Goal: Task Accomplishment & Management: Manage account settings

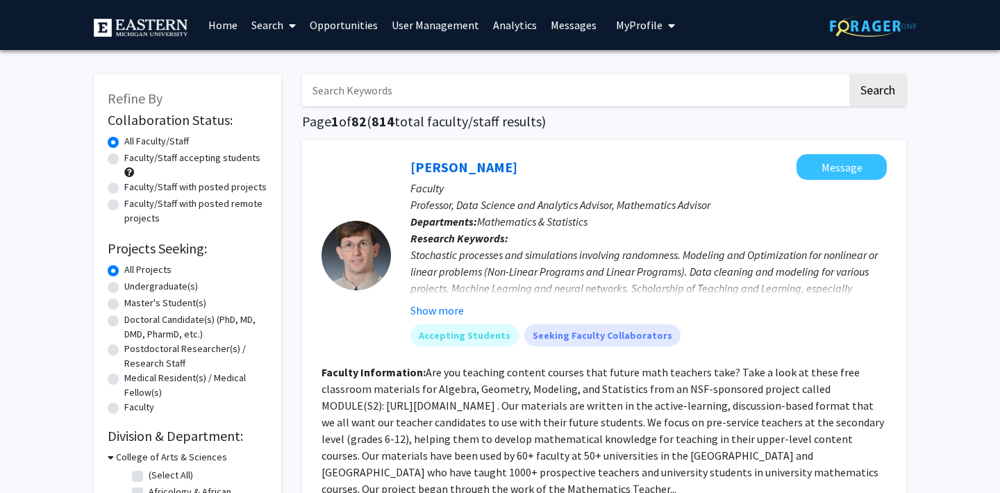
click at [500, 24] on link "Analytics" at bounding box center [515, 25] width 58 height 49
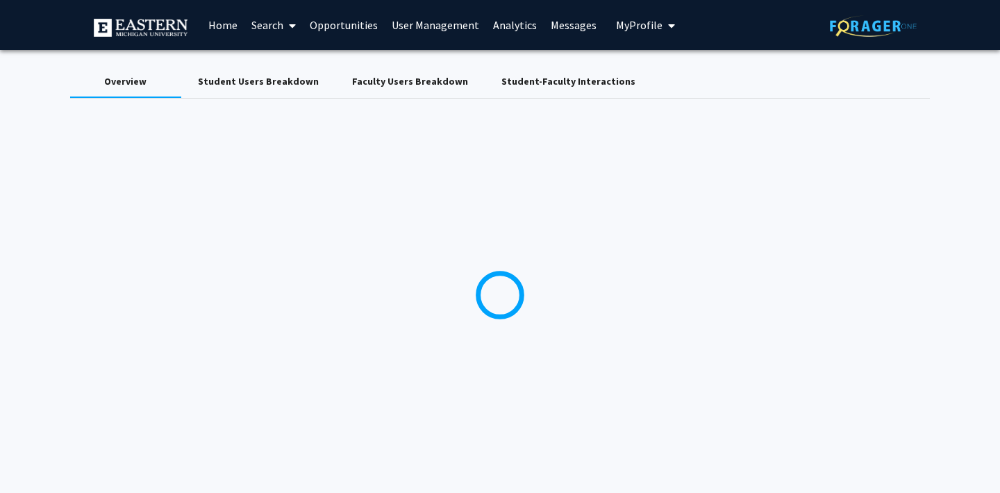
click at [500, 24] on link "Analytics" at bounding box center [515, 25] width 58 height 49
click at [422, 26] on link "User Management" at bounding box center [435, 25] width 101 height 49
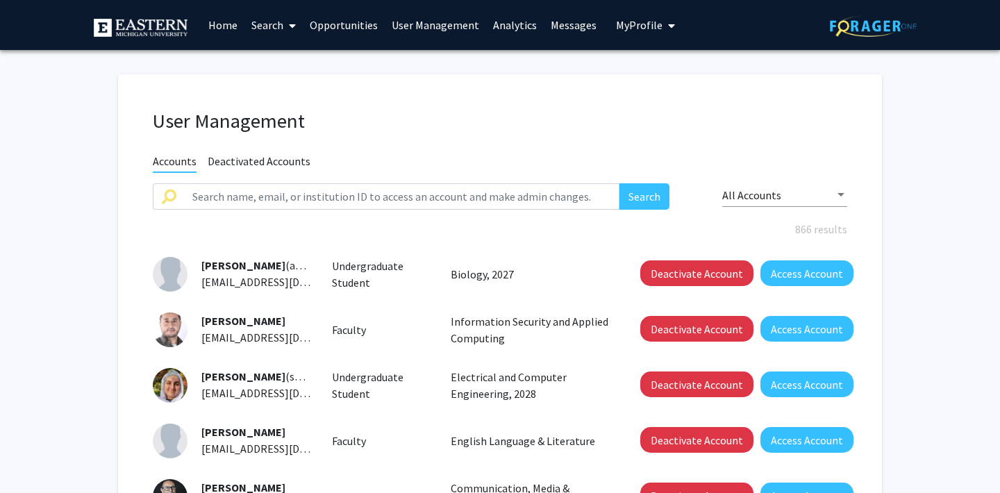
click at [504, 24] on link "Analytics" at bounding box center [515, 25] width 58 height 49
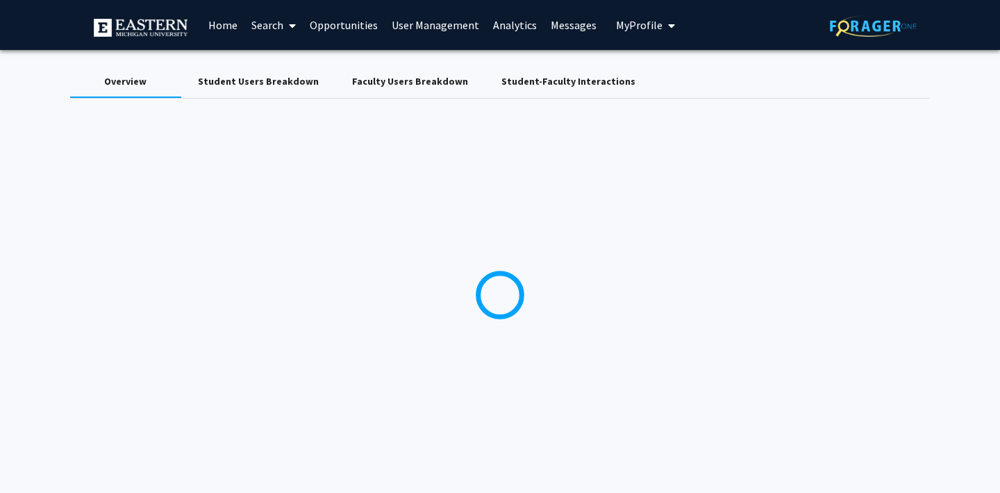
click at [411, 76] on div "Faculty Users Breakdown" at bounding box center [410, 81] width 116 height 15
click at [546, 88] on div "Student-Faculty Interactions" at bounding box center [569, 81] width 134 height 15
click at [379, 76] on div "Faculty Users Breakdown" at bounding box center [410, 81] width 116 height 15
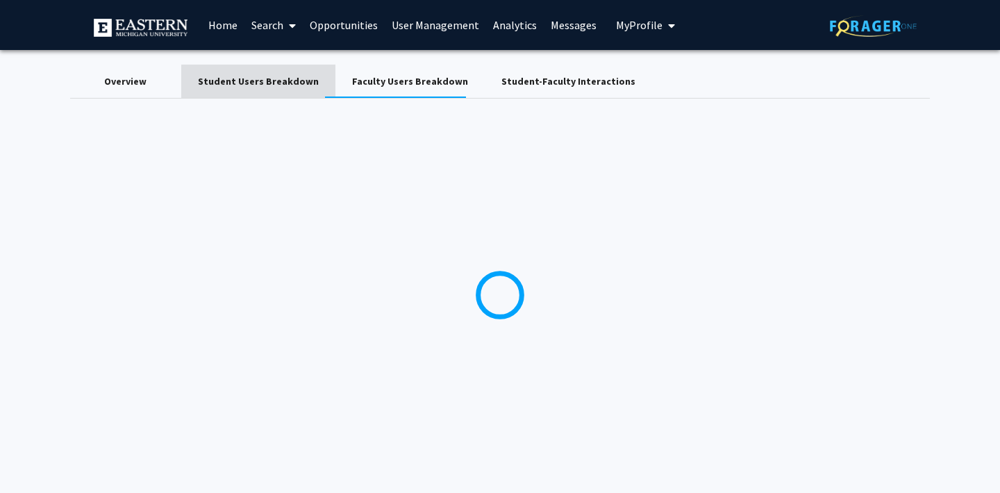
click at [259, 83] on div "Student Users Breakdown" at bounding box center [258, 81] width 121 height 15
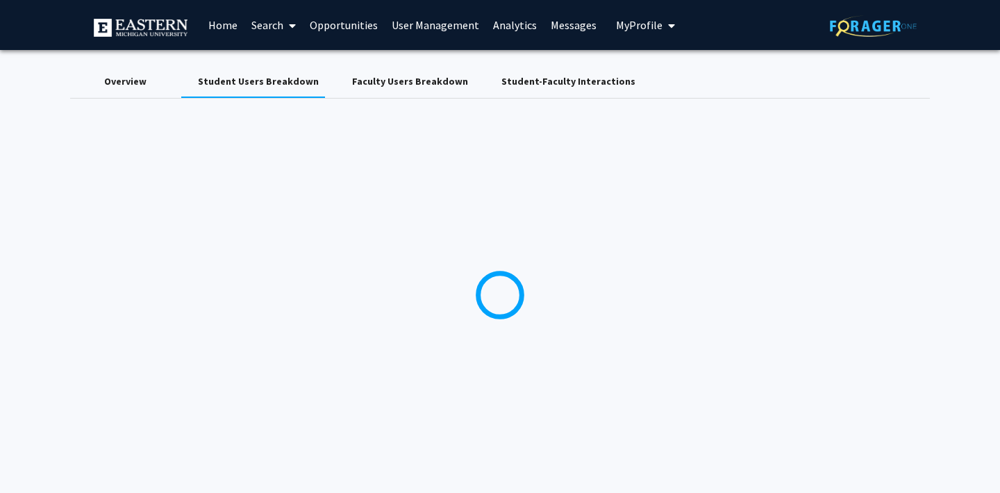
click at [108, 85] on div "Overview" at bounding box center [125, 81] width 42 height 15
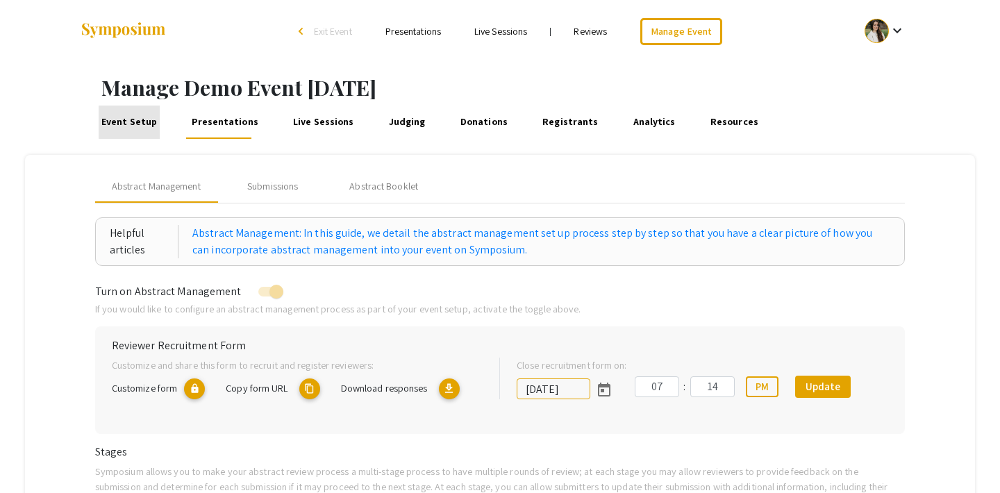
click at [133, 117] on link "Event Setup" at bounding box center [129, 122] width 60 height 33
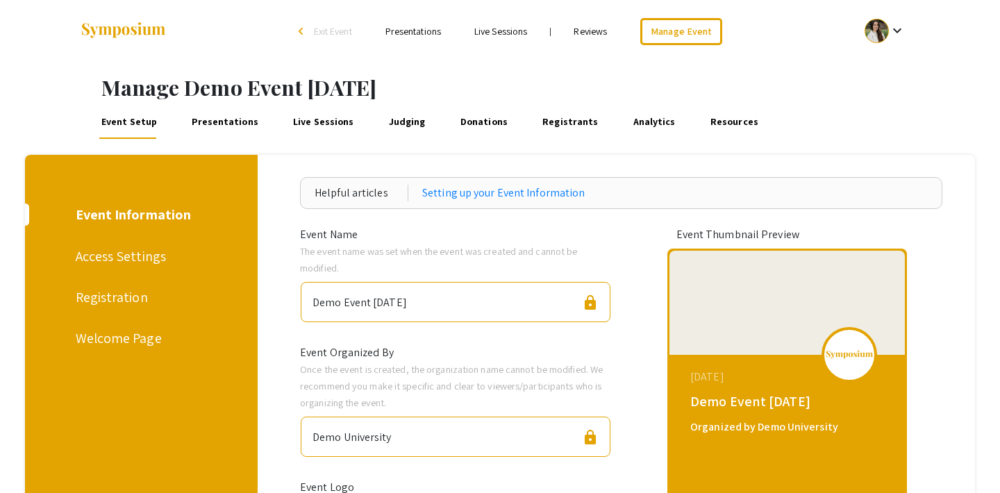
click at [331, 31] on span "Exit Event" at bounding box center [333, 31] width 38 height 13
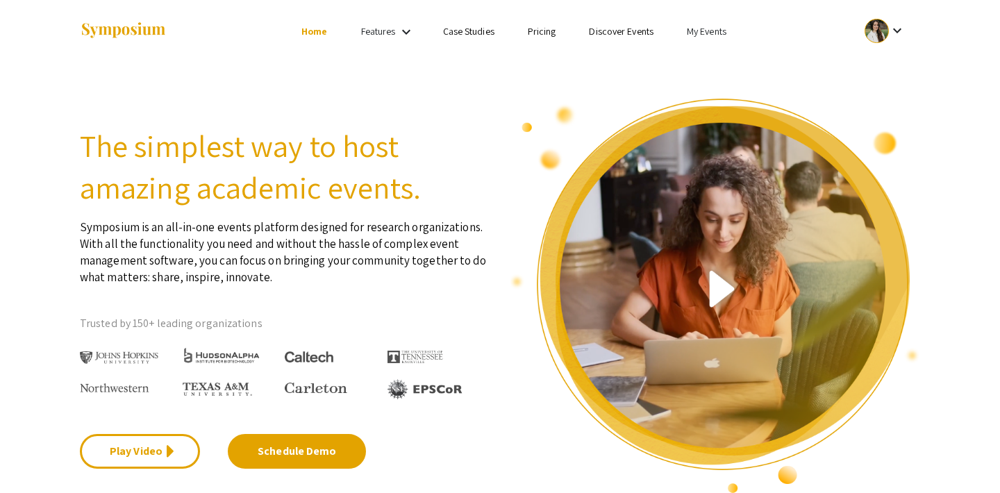
click at [700, 34] on link "My Events" at bounding box center [707, 31] width 40 height 13
click at [713, 66] on button "Events I've organized" at bounding box center [729, 61] width 119 height 33
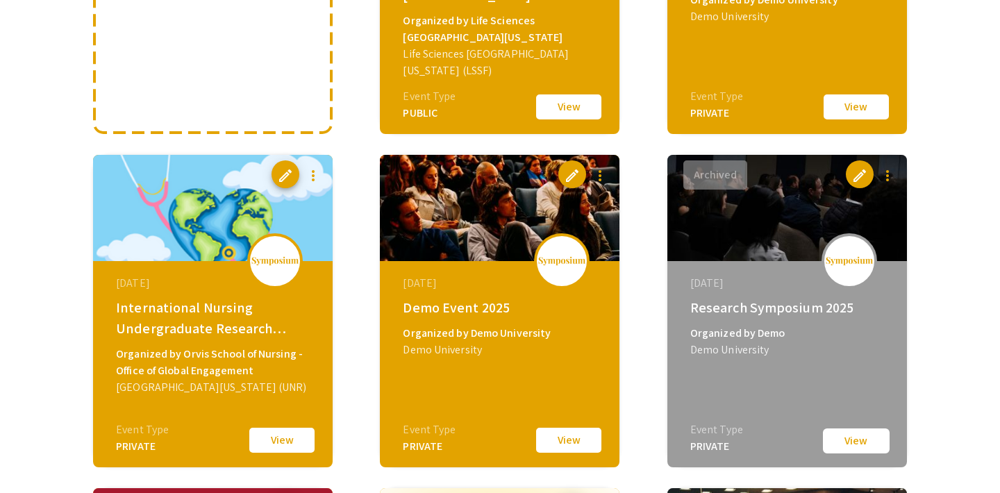
scroll to position [341, 0]
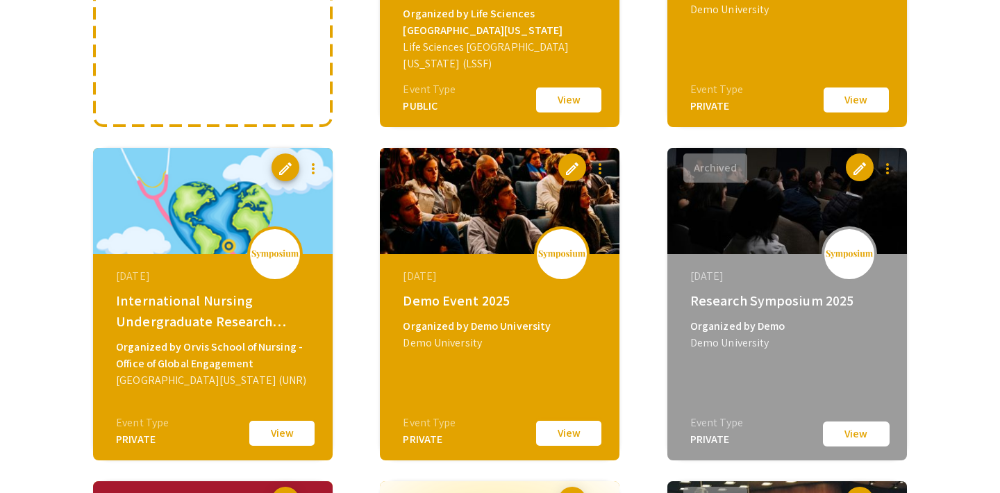
click at [573, 441] on button "View" at bounding box center [568, 433] width 69 height 29
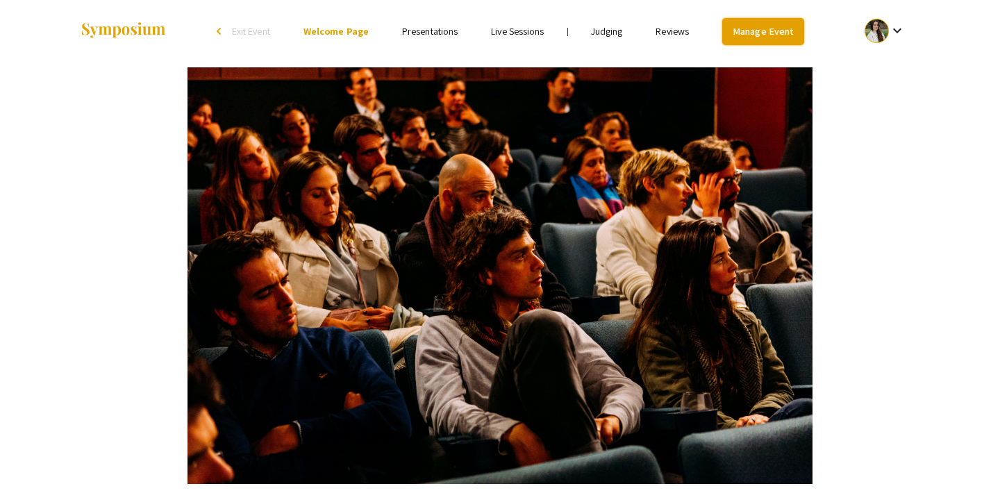
click at [736, 33] on link "Manage Event" at bounding box center [764, 31] width 82 height 27
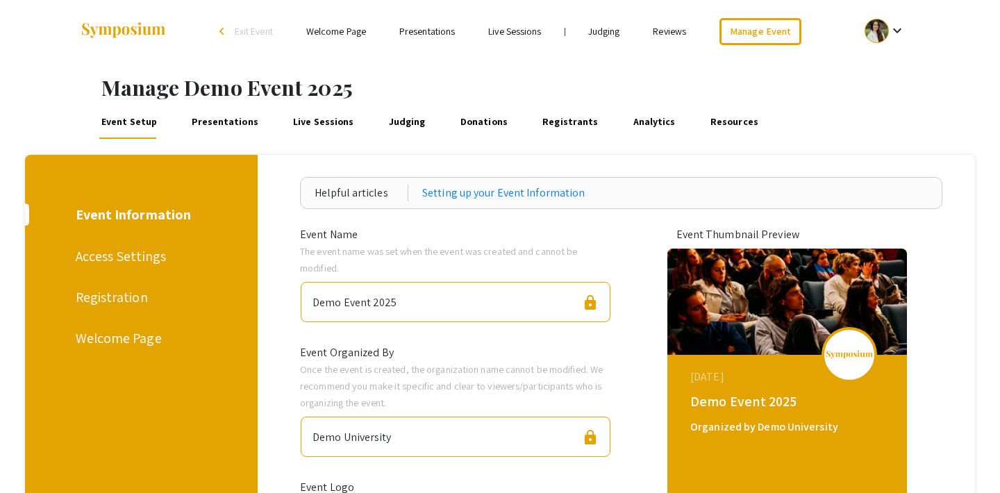
click at [208, 123] on link "Presentations" at bounding box center [226, 122] width 72 height 33
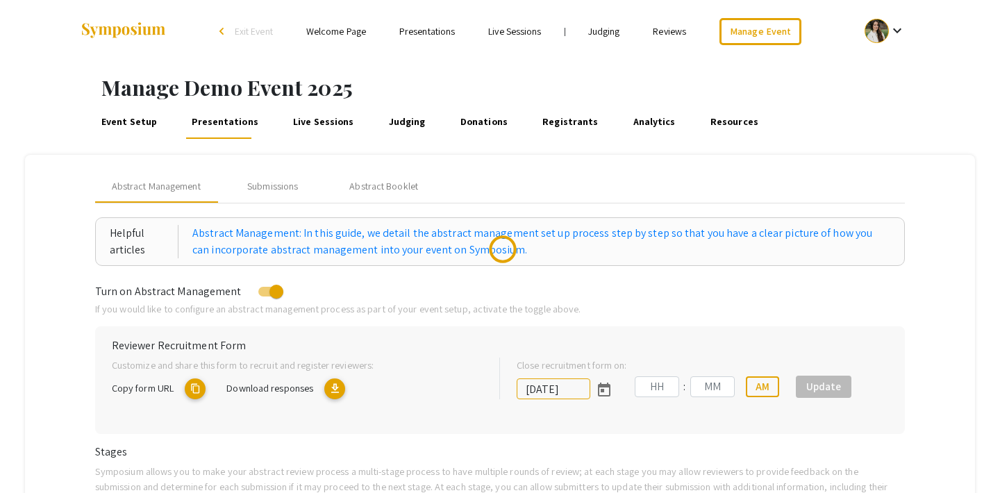
type input "8/1/2025"
type input "07"
type input "00"
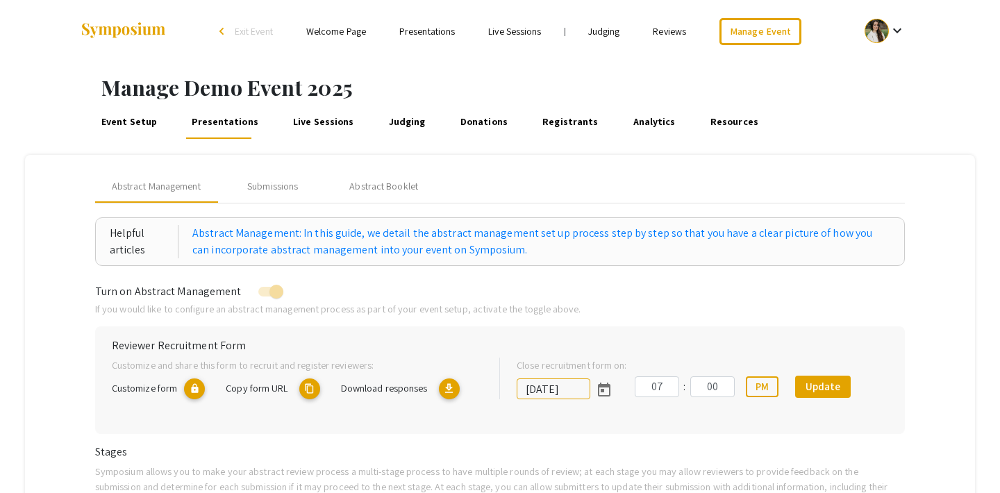
click at [249, 28] on span "Exit Event" at bounding box center [254, 31] width 38 height 13
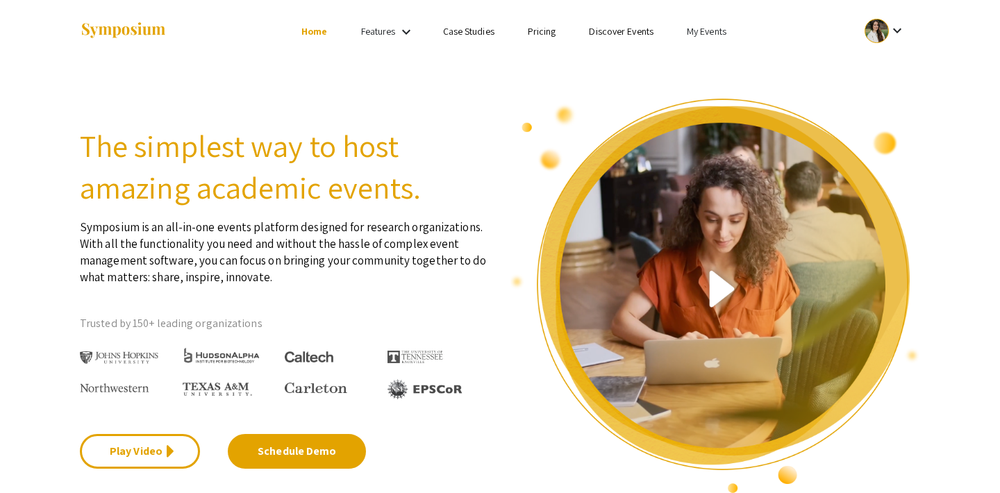
click at [711, 31] on link "My Events" at bounding box center [707, 31] width 40 height 13
click at [711, 73] on button "Events I've organized" at bounding box center [729, 61] width 119 height 33
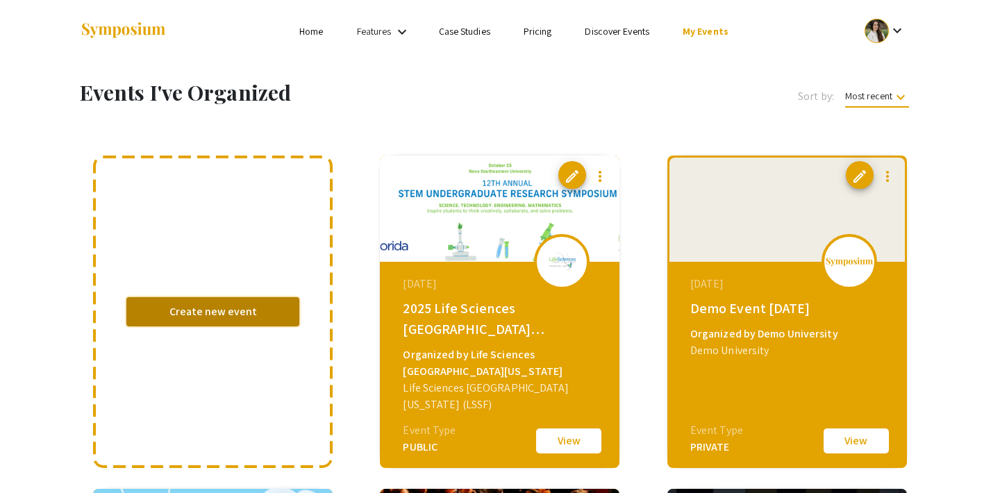
click at [244, 309] on button "Create new event" at bounding box center [212, 311] width 173 height 29
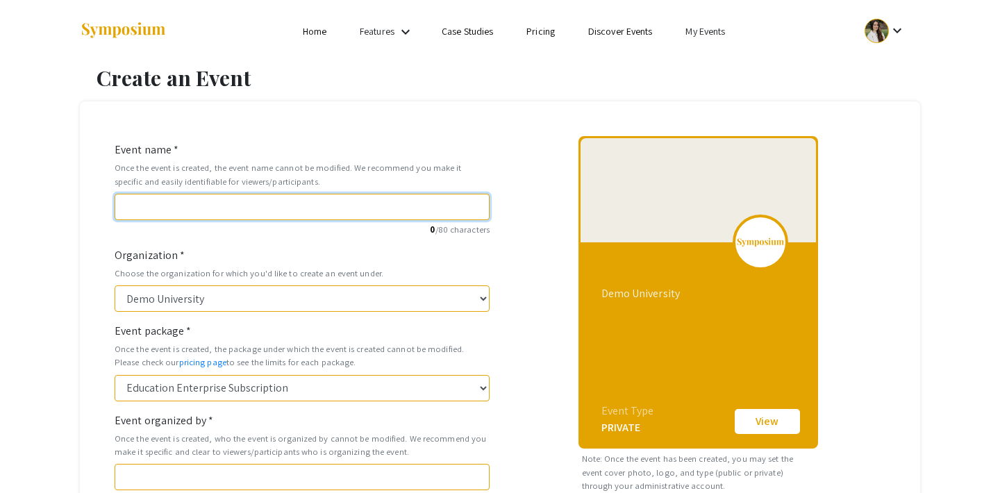
click at [243, 207] on input "Event name *" at bounding box center [302, 207] width 375 height 26
click at [417, 96] on div "Create an Event Event name * Once the event is created, the event name cannot b…" at bounding box center [500, 469] width 862 height 809
click at [706, 37] on link "My Events" at bounding box center [706, 31] width 40 height 13
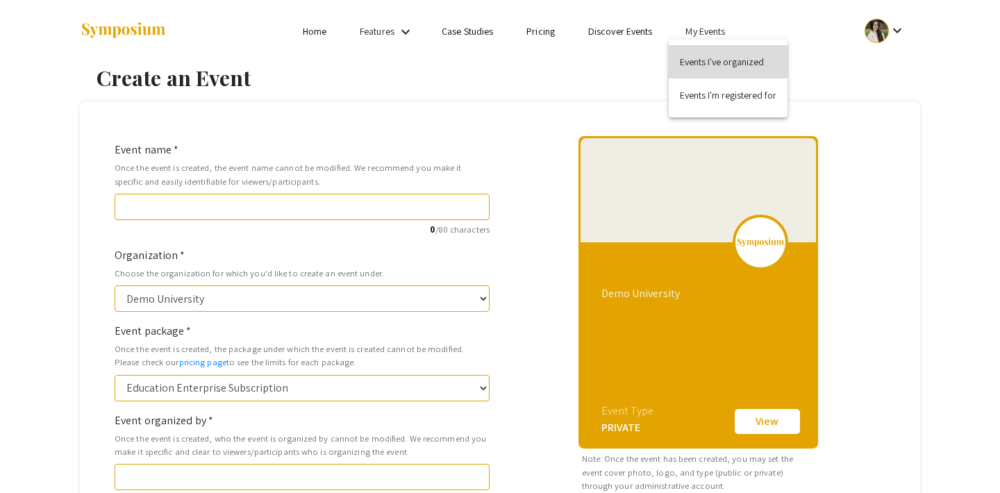
click at [709, 63] on button "Events I've organized" at bounding box center [728, 61] width 119 height 33
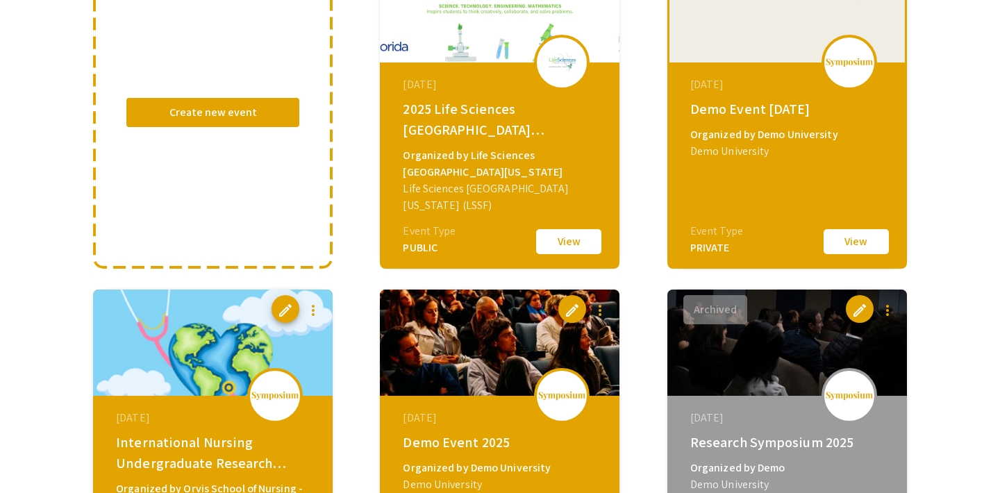
scroll to position [223, 0]
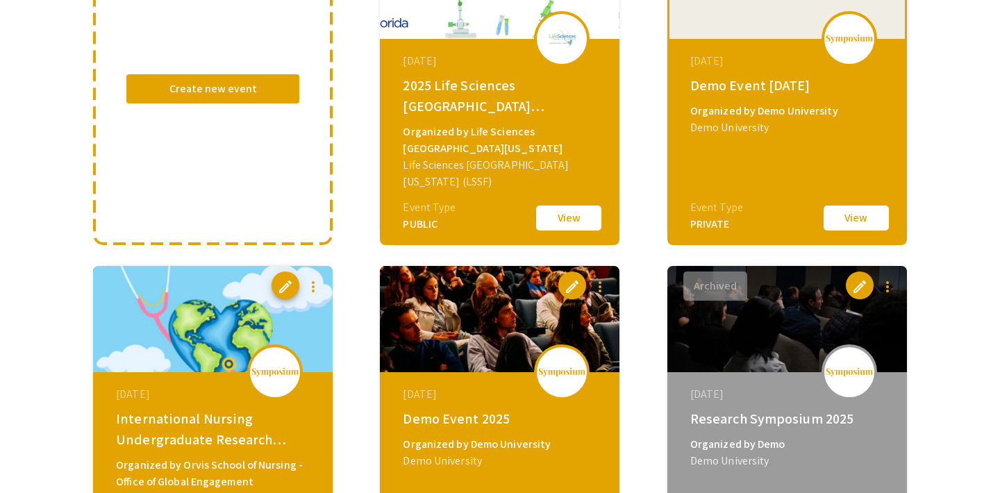
click at [855, 224] on button "View" at bounding box center [856, 218] width 69 height 29
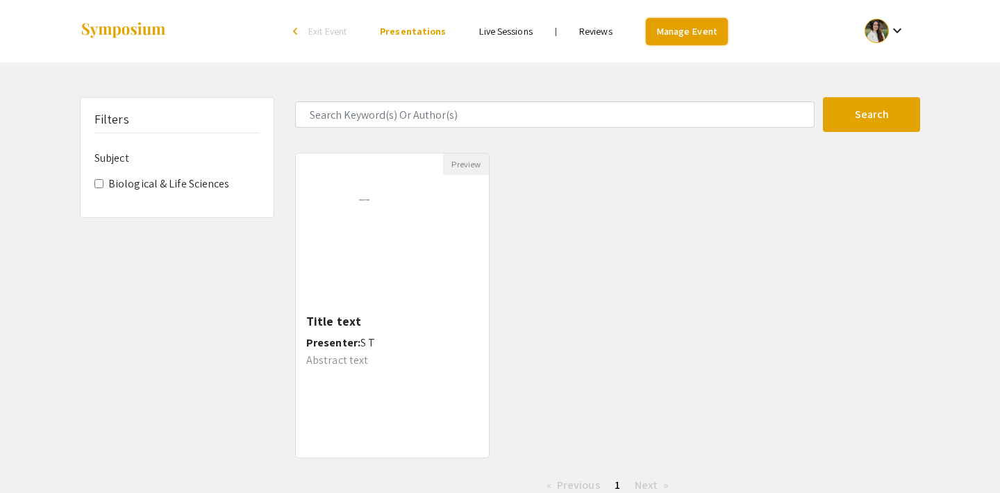
click at [661, 31] on link "Manage Event" at bounding box center [687, 31] width 82 height 27
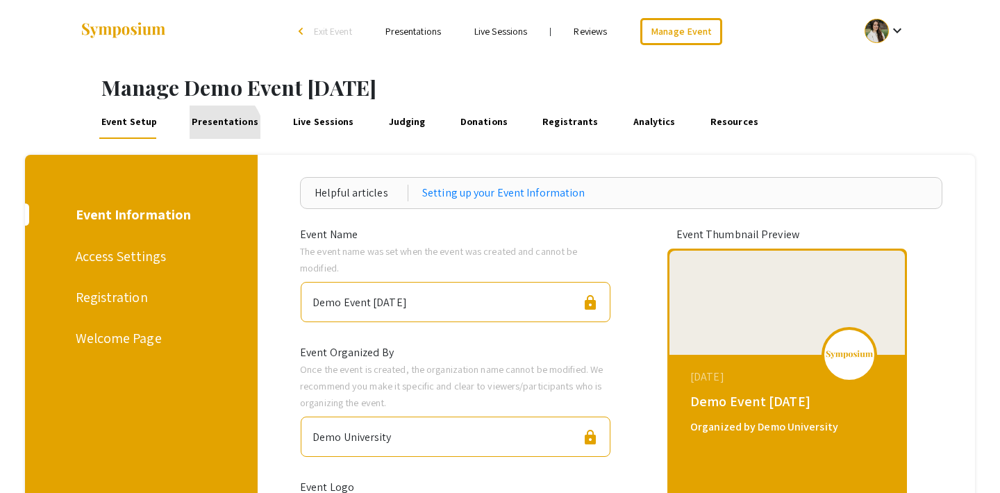
click at [211, 134] on link "Presentations" at bounding box center [226, 122] width 72 height 33
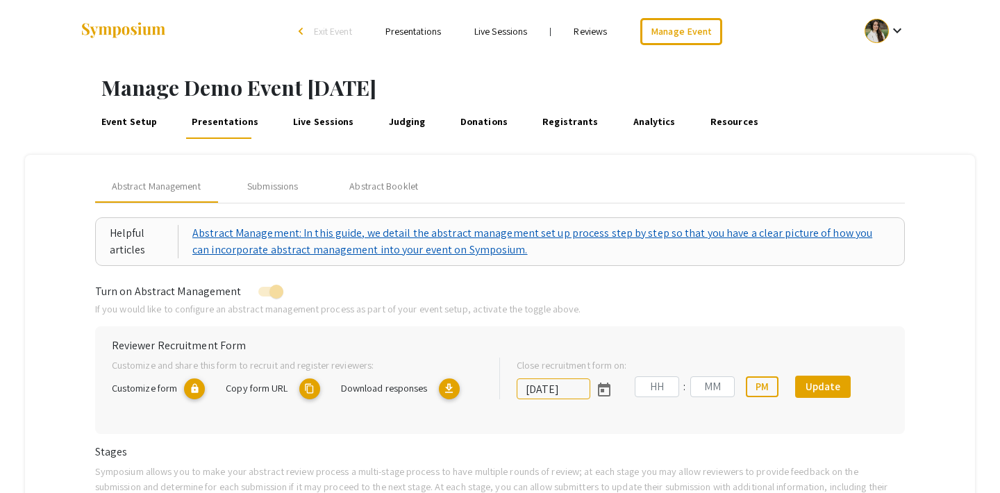
type input "9/27/2025"
type input "07"
type input "14"
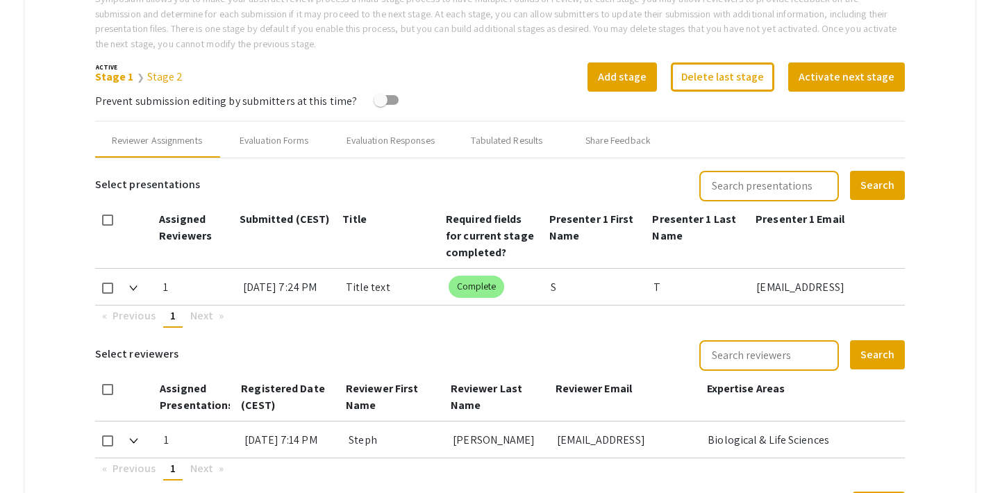
scroll to position [507, 0]
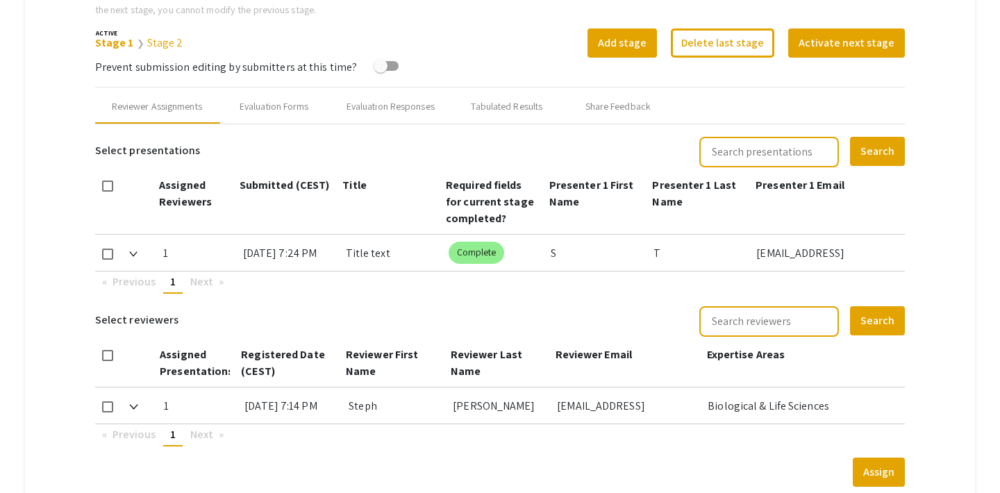
click at [110, 258] on span at bounding box center [107, 254] width 11 height 11
click at [108, 260] on input "checkbox" at bounding box center [107, 260] width 1 height 1
checkbox input "true"
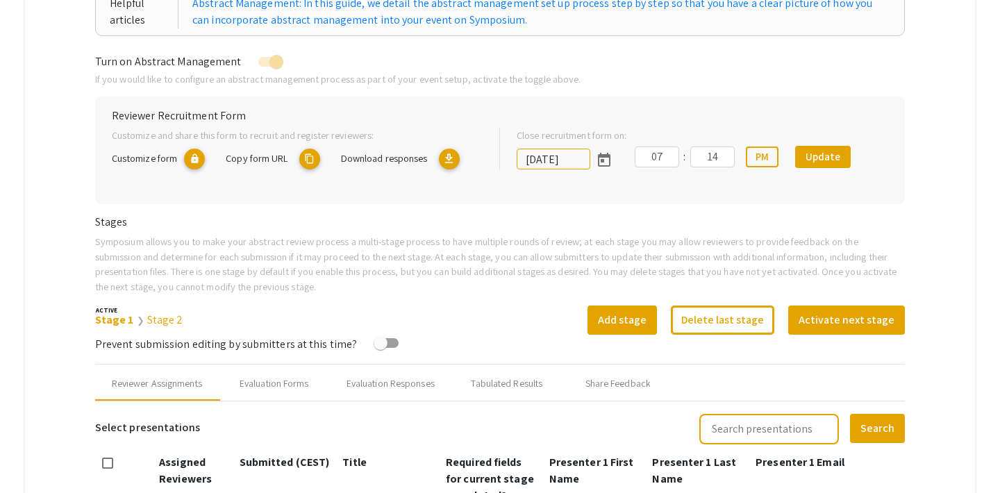
scroll to position [0, 0]
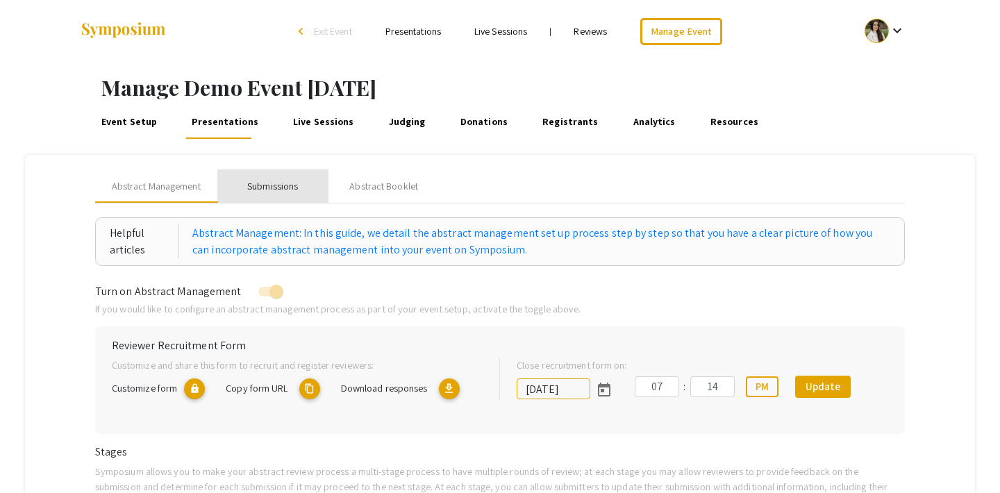
click at [267, 187] on div "Submissions" at bounding box center [272, 186] width 51 height 15
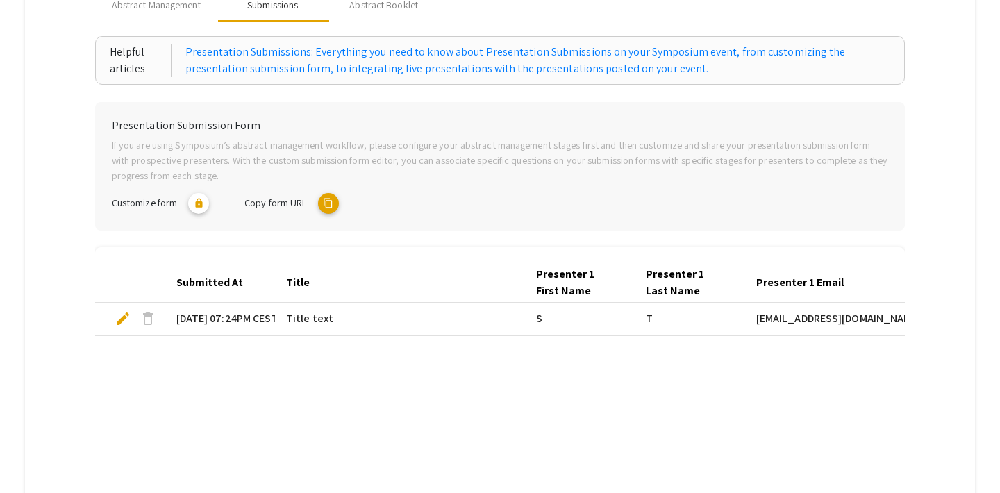
scroll to position [192, 0]
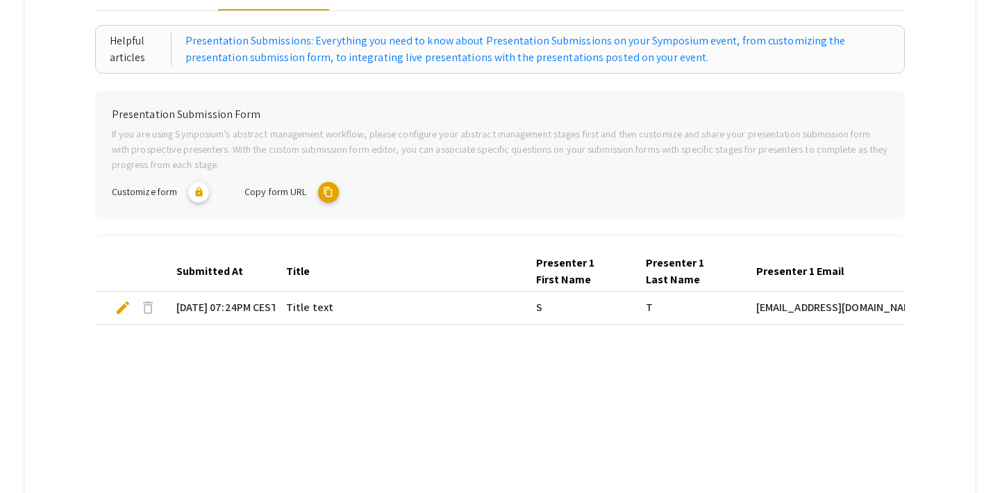
click at [143, 306] on span "delete" at bounding box center [148, 307] width 17 height 17
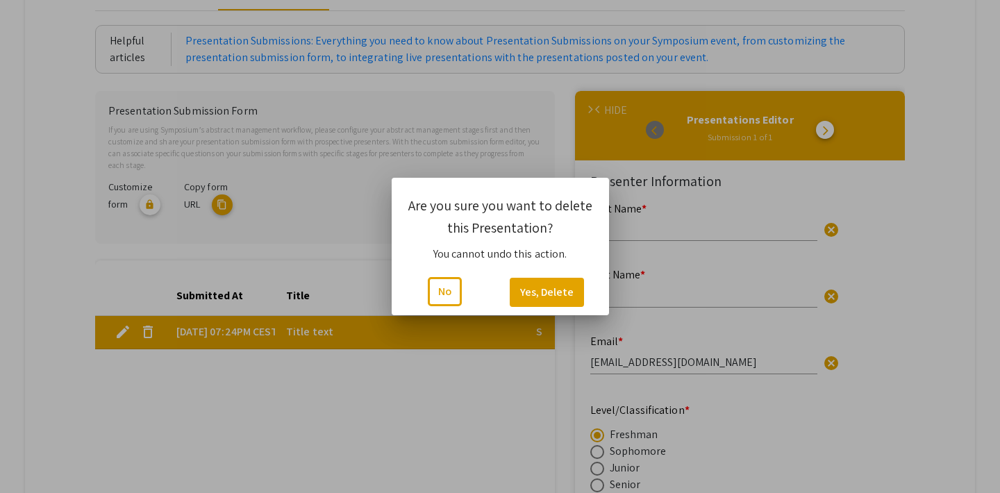
scroll to position [0, 0]
type input "1"
click at [535, 296] on button "Yes, Delete" at bounding box center [547, 292] width 74 height 29
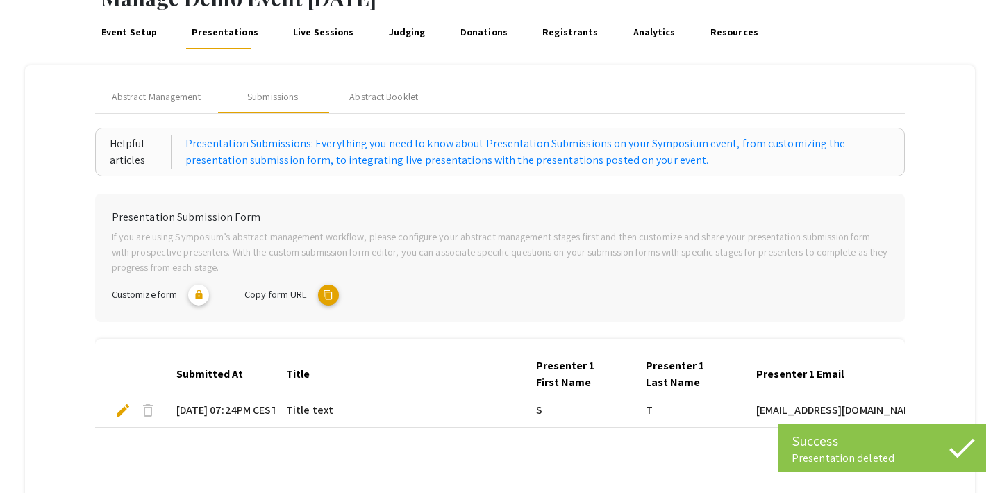
scroll to position [91, 0]
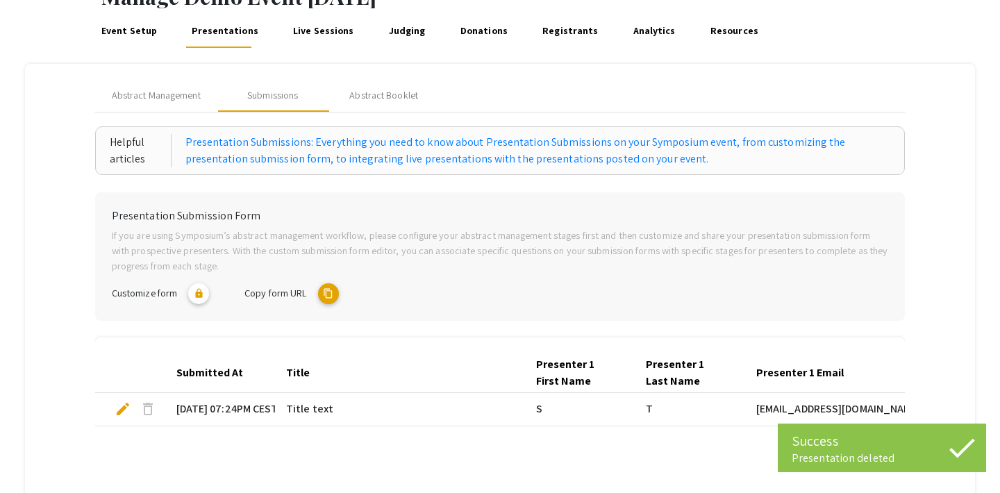
click at [152, 405] on span "delete" at bounding box center [148, 409] width 17 height 17
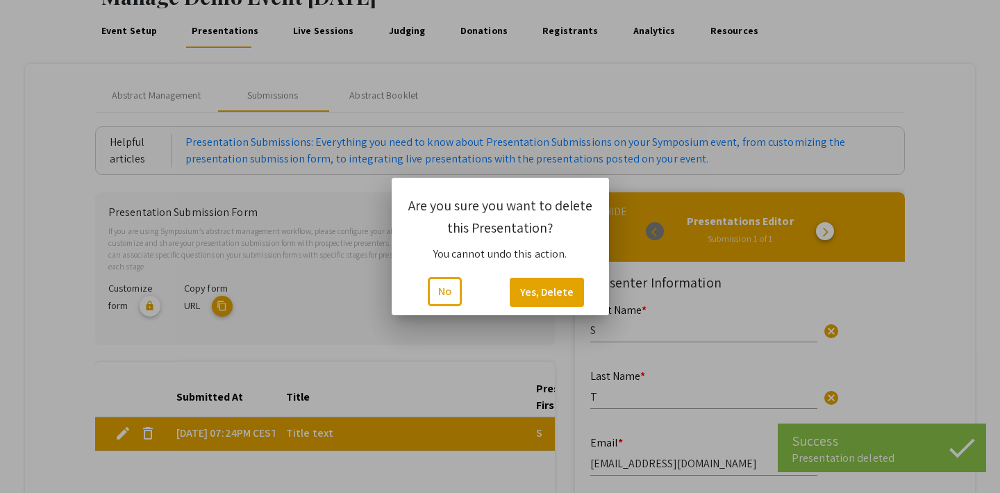
scroll to position [0, 0]
type input "1"
click at [553, 290] on button "Yes, Delete" at bounding box center [547, 292] width 74 height 29
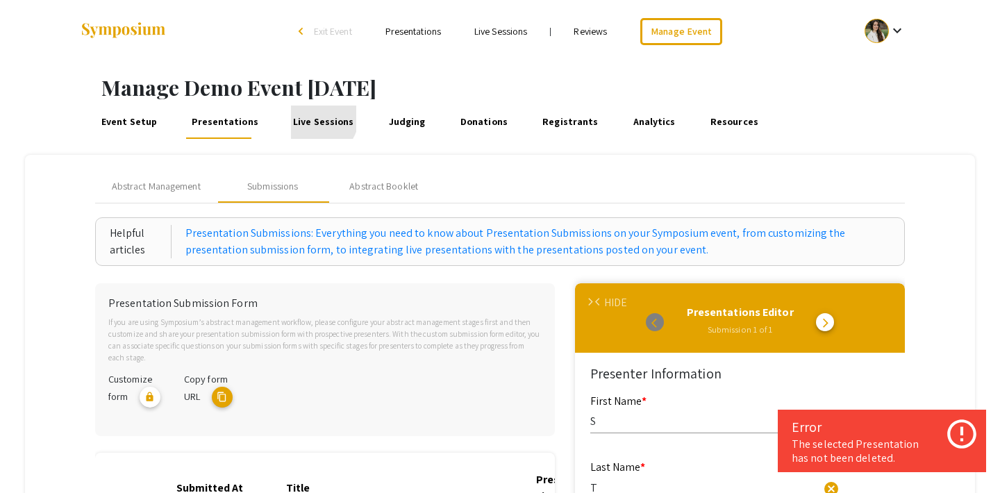
click at [310, 119] on link "Live Sessions" at bounding box center [324, 122] width 66 height 33
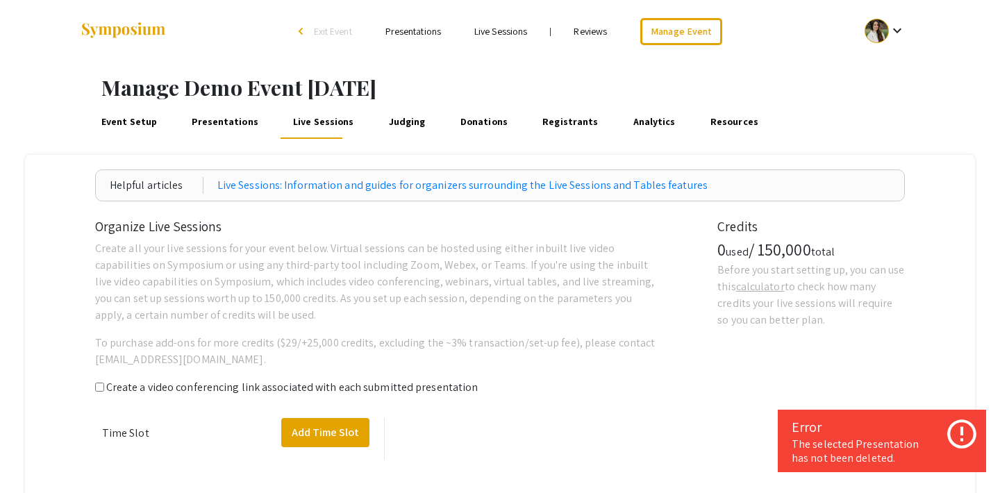
click at [218, 129] on link "Presentations" at bounding box center [226, 122] width 72 height 33
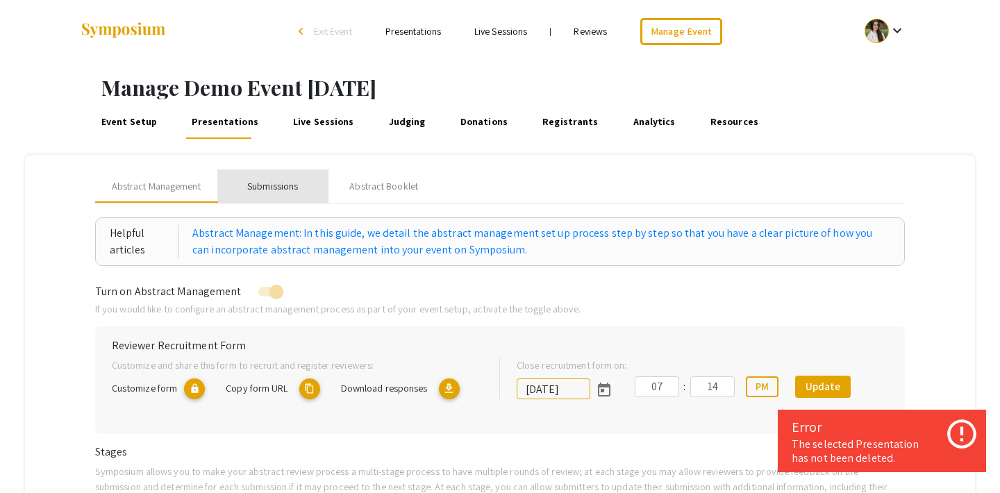
click at [253, 181] on div "Submissions" at bounding box center [272, 186] width 51 height 15
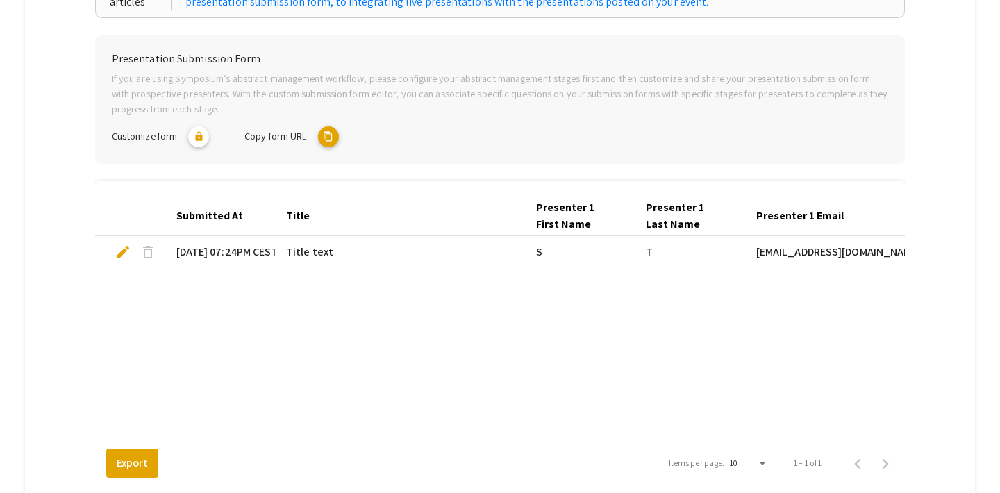
scroll to position [254, 0]
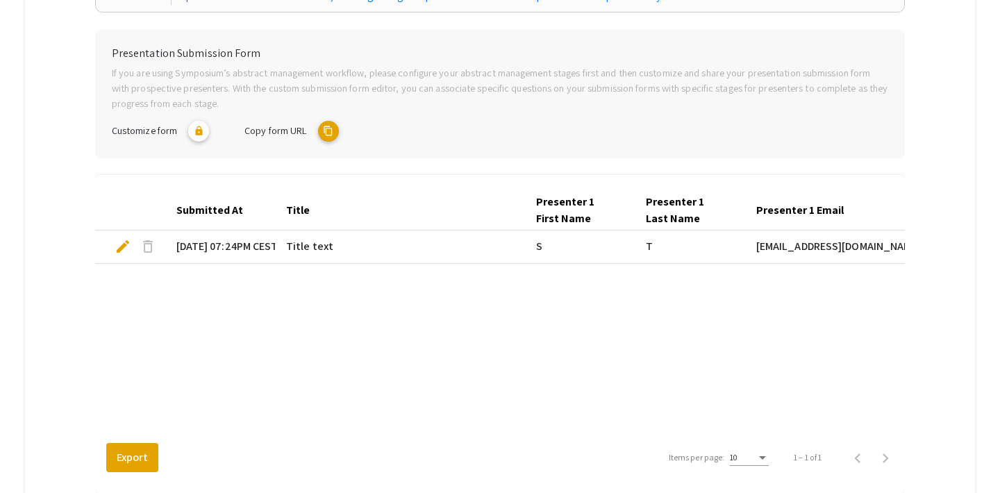
click at [143, 246] on span "delete" at bounding box center [148, 246] width 17 height 17
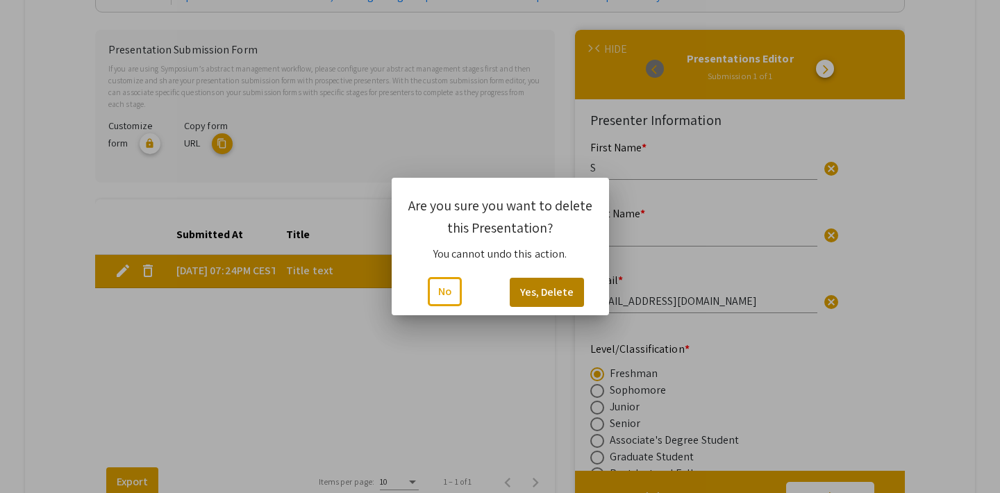
type input "1"
click at [522, 283] on button "Yes, Delete" at bounding box center [547, 292] width 74 height 29
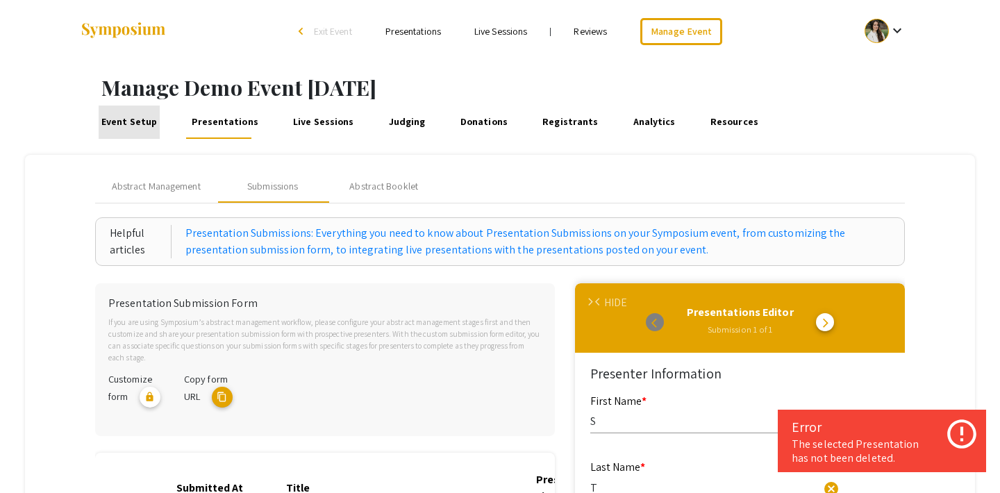
click at [134, 118] on link "Event Setup" at bounding box center [129, 122] width 60 height 33
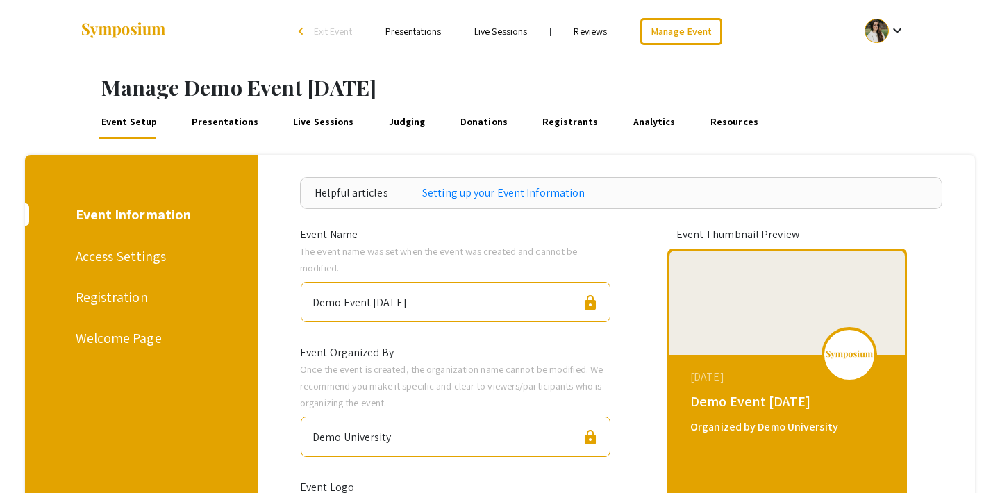
click at [113, 258] on div "Access Settings" at bounding box center [139, 256] width 127 height 21
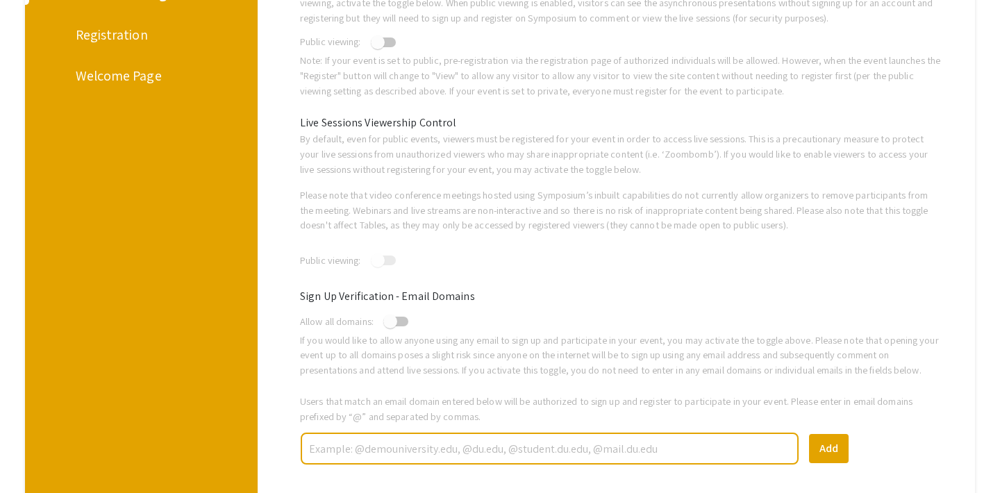
scroll to position [35, 0]
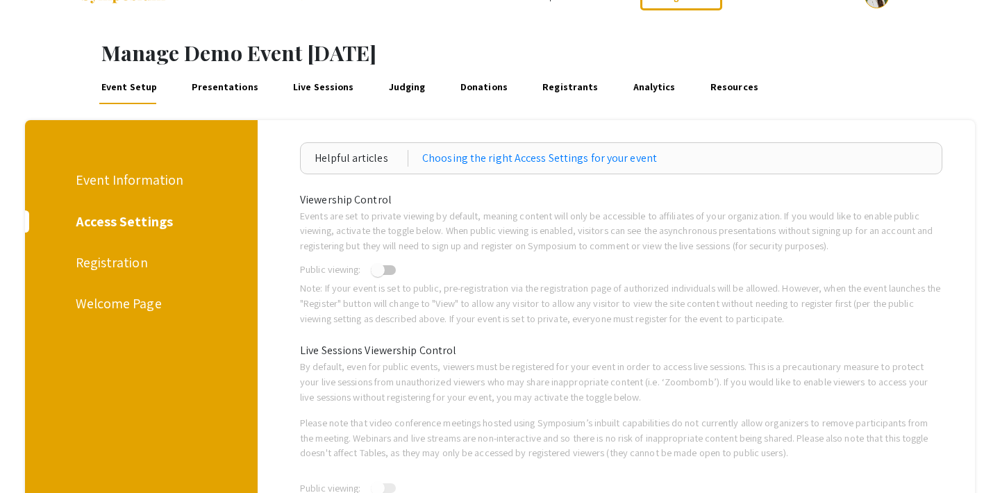
click at [122, 257] on div "Registration" at bounding box center [139, 262] width 127 height 21
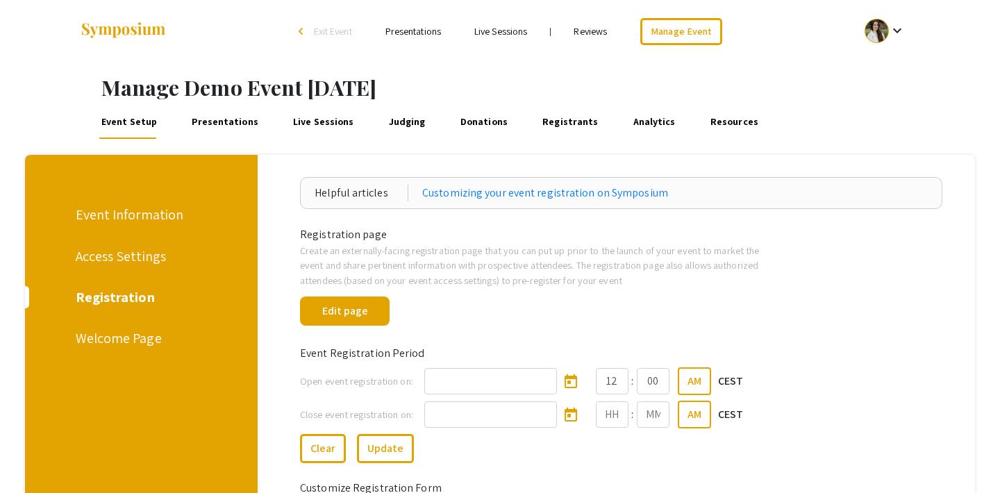
click at [331, 32] on span "Exit Event" at bounding box center [333, 31] width 38 height 13
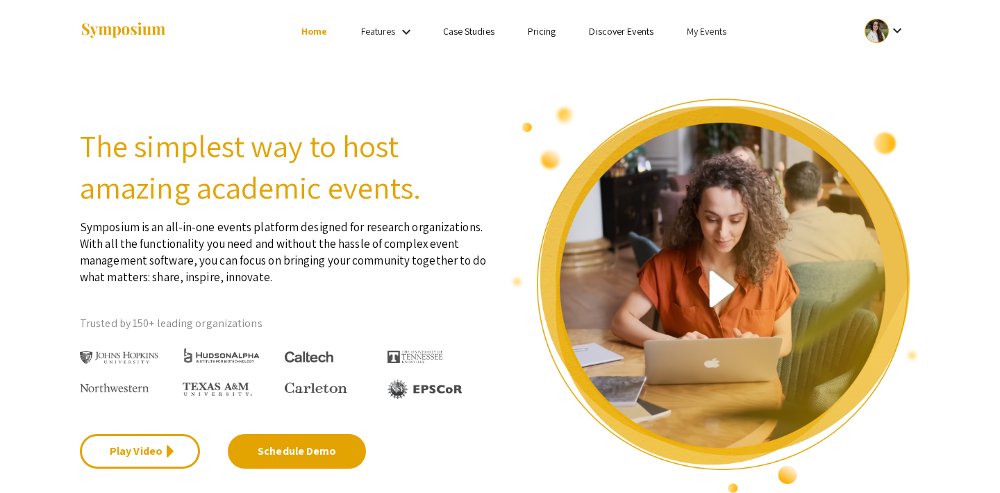
click at [691, 33] on link "My Events" at bounding box center [707, 31] width 40 height 13
click at [709, 53] on button "Events I've organized" at bounding box center [729, 61] width 119 height 33
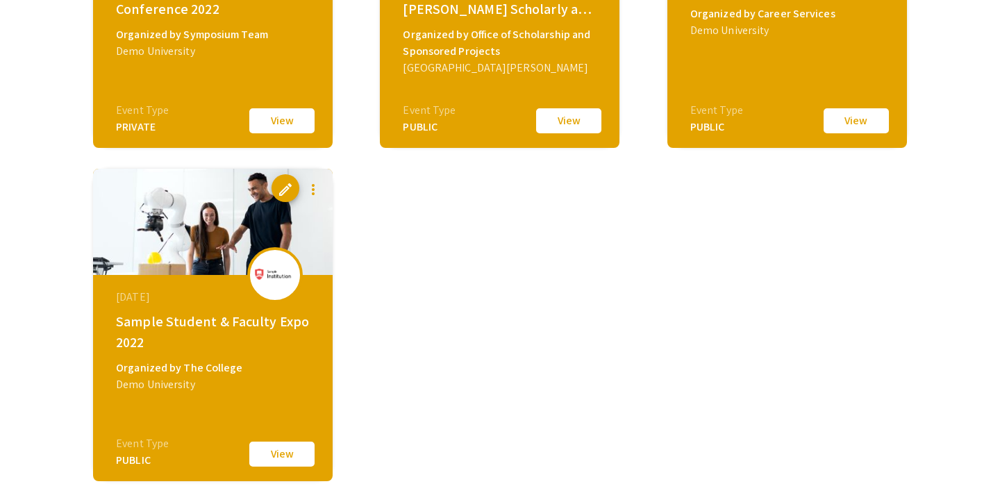
scroll to position [1693, 0]
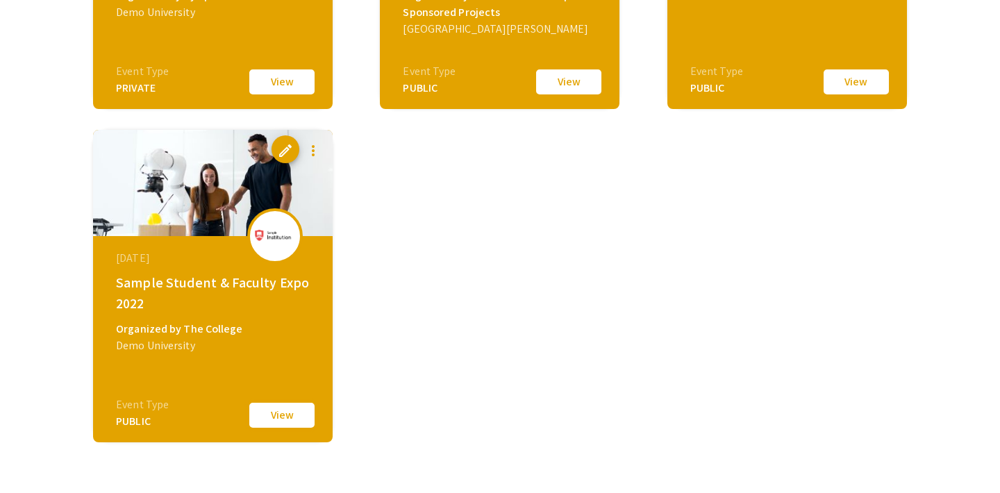
click at [273, 413] on button "View" at bounding box center [281, 415] width 69 height 29
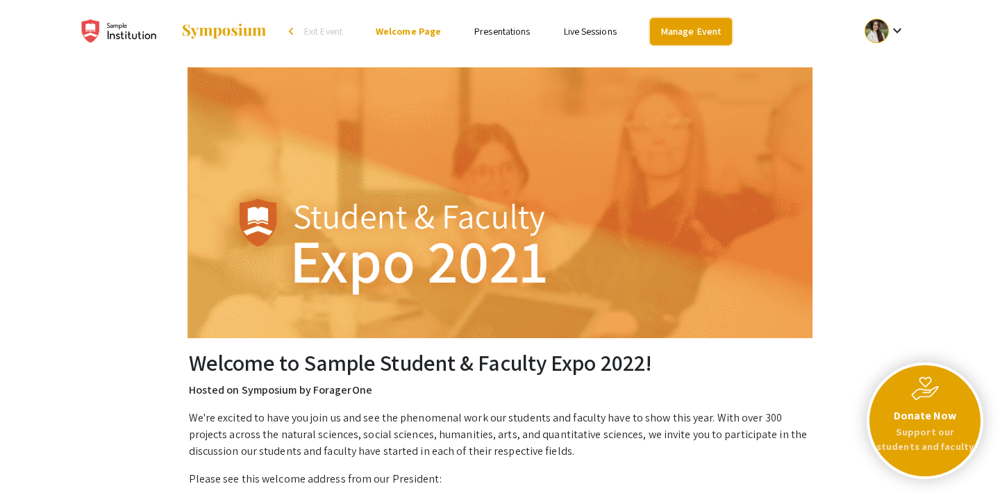
click at [705, 28] on link "Manage Event" at bounding box center [691, 31] width 82 height 27
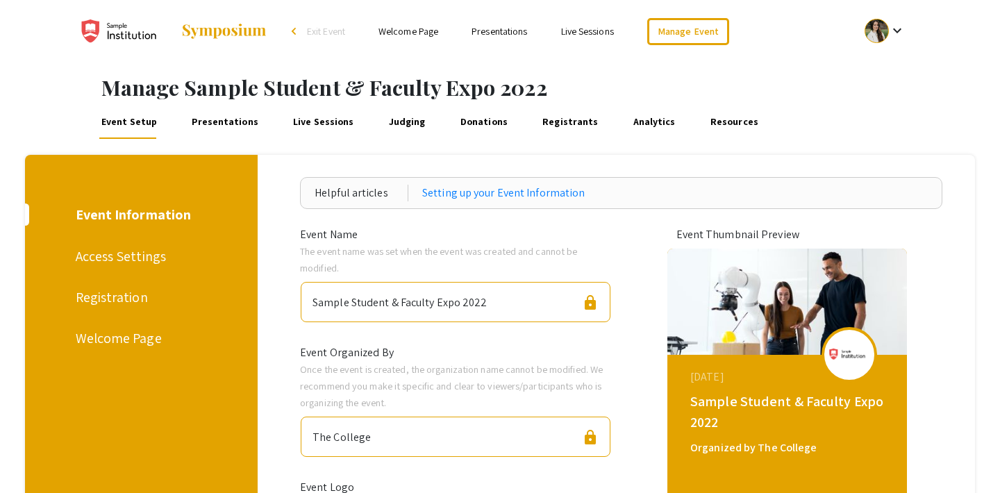
click at [236, 126] on link "Presentations" at bounding box center [226, 122] width 72 height 33
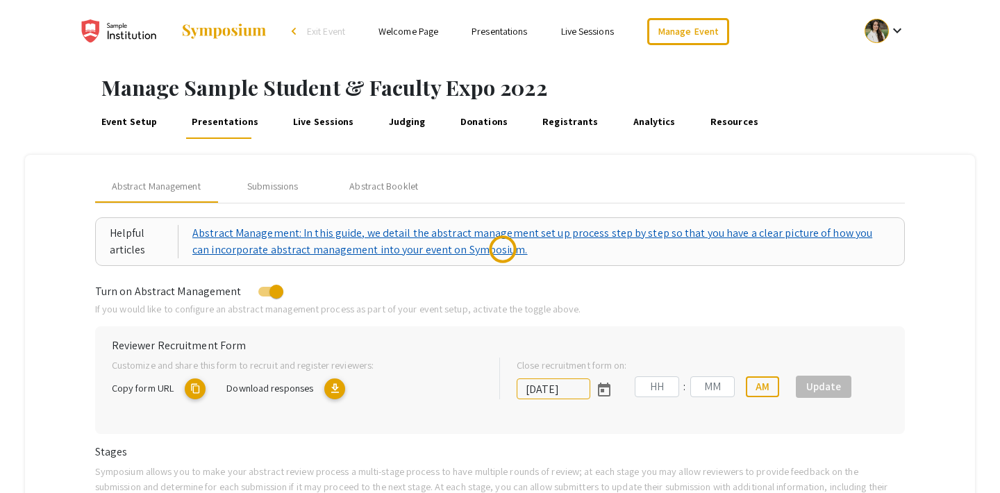
scroll to position [61, 0]
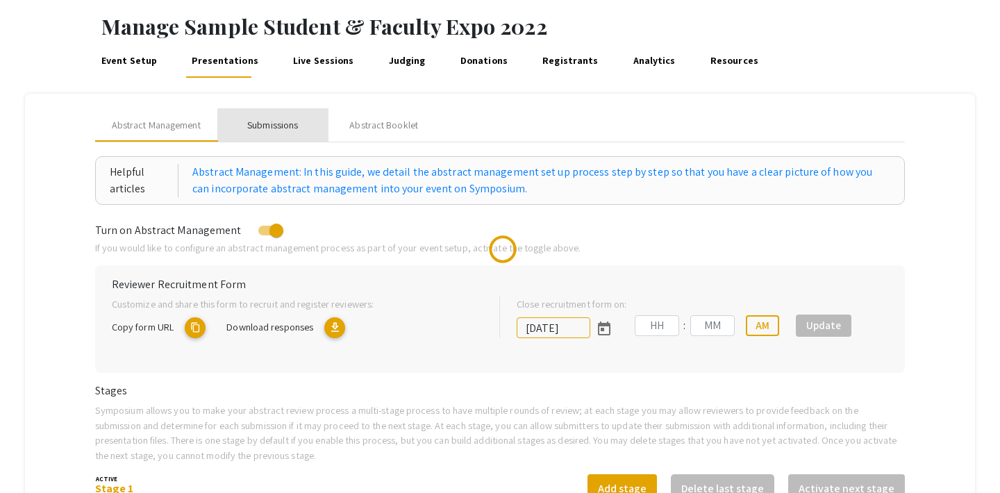
click at [279, 119] on div "Submissions" at bounding box center [272, 125] width 51 height 15
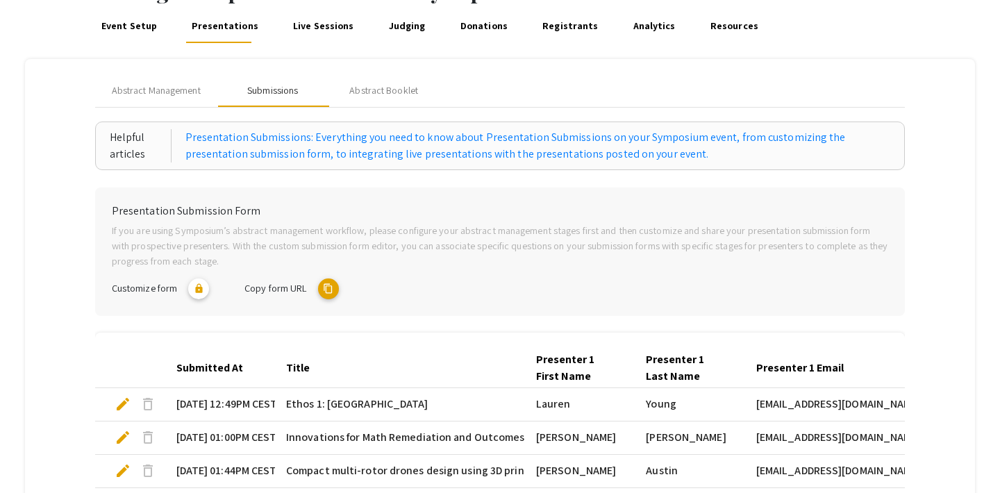
scroll to position [84, 0]
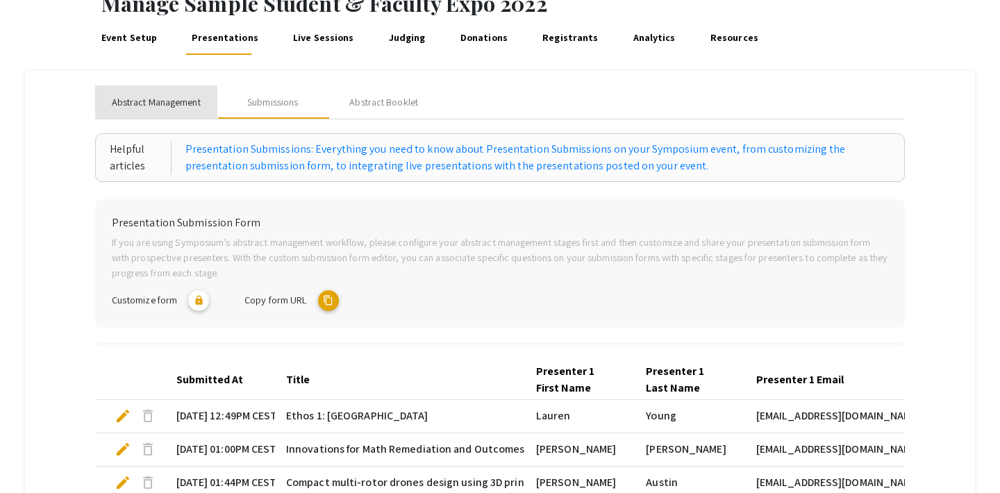
click at [169, 101] on span "Abstract Management" at bounding box center [156, 102] width 89 height 15
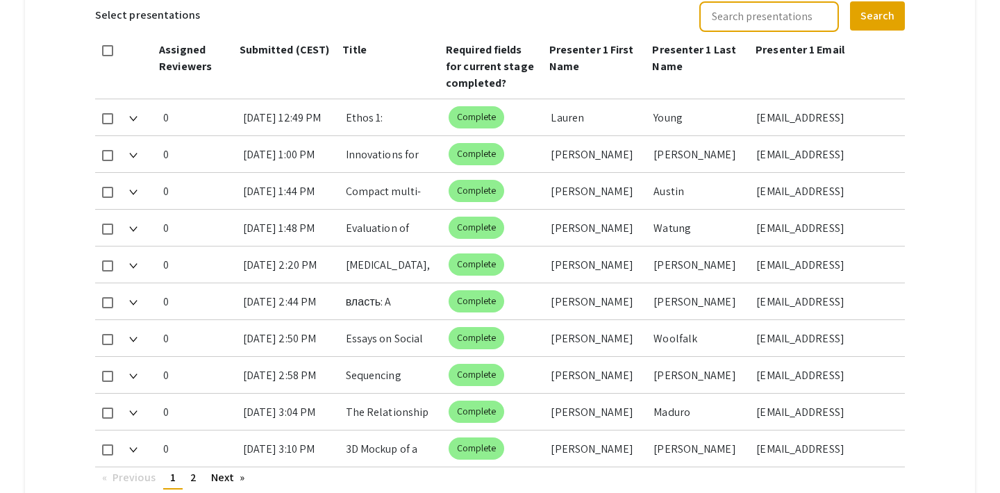
scroll to position [0, 0]
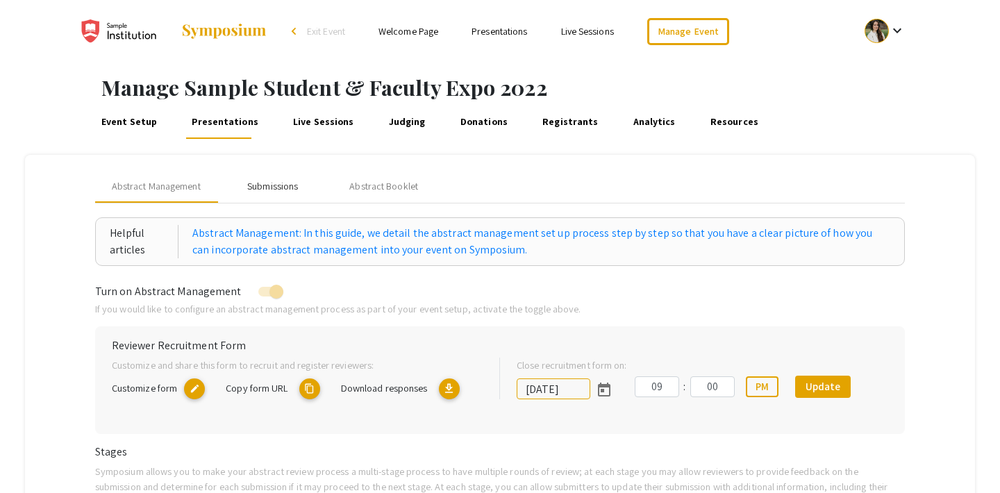
click at [276, 191] on div "Submissions" at bounding box center [272, 186] width 51 height 15
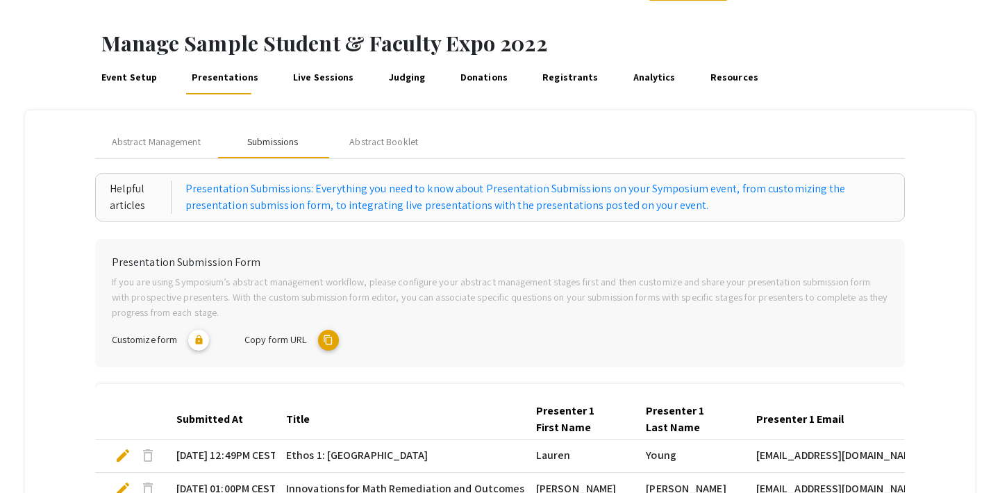
scroll to position [63, 0]
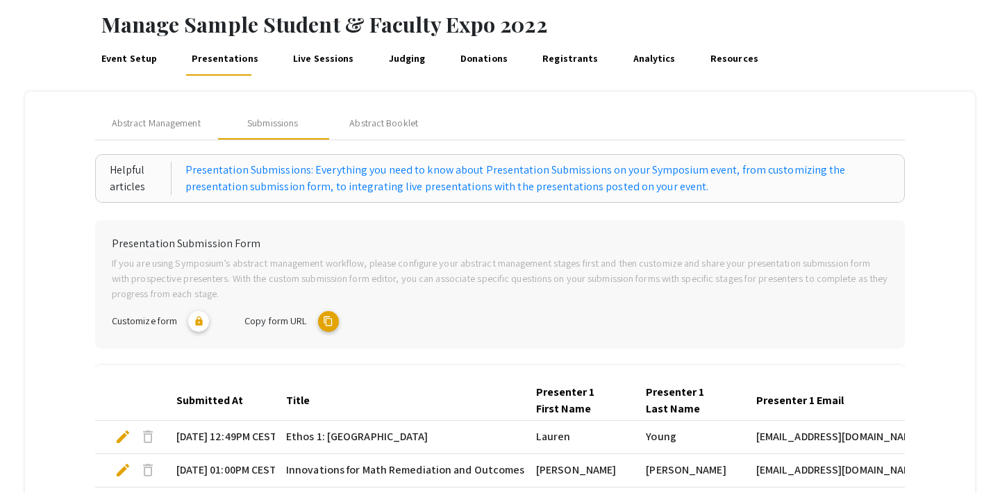
click at [329, 322] on mat-icon "content_copy" at bounding box center [328, 321] width 21 height 21
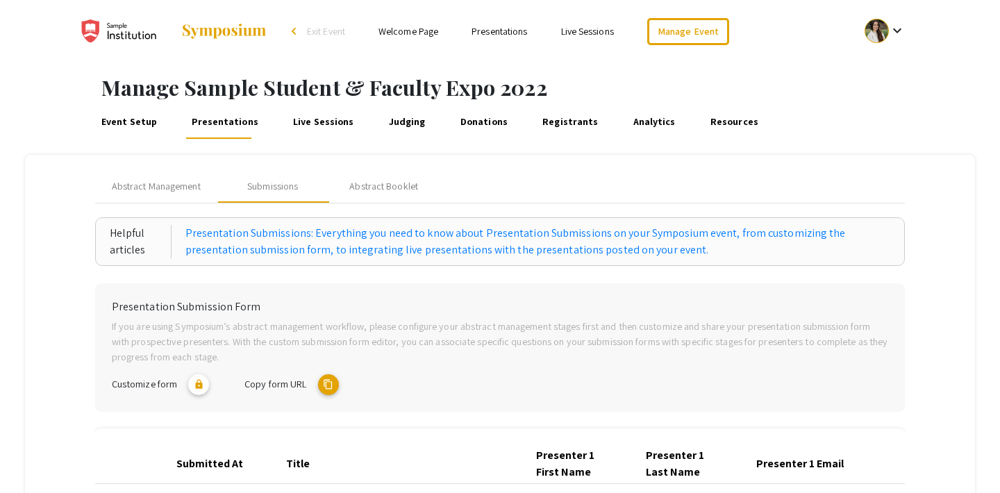
click at [318, 30] on span "Exit Event" at bounding box center [326, 31] width 38 height 13
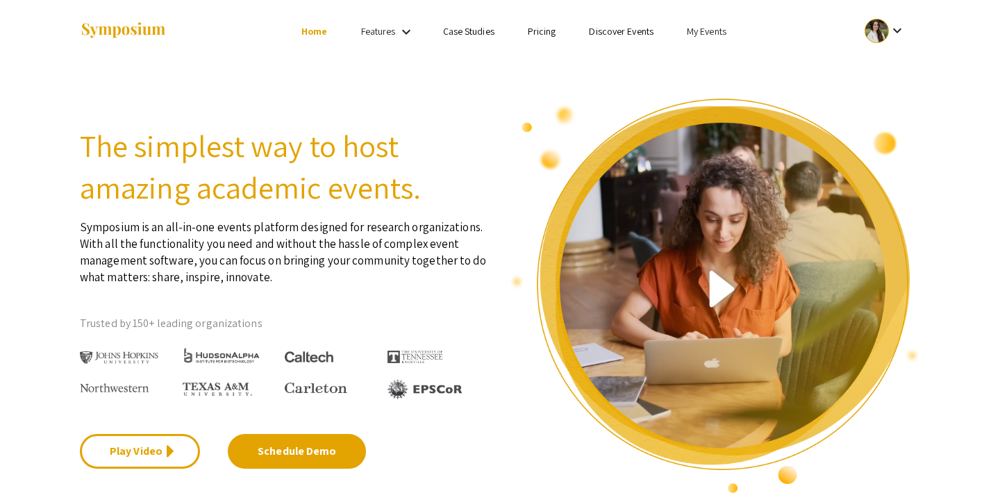
click at [702, 35] on link "My Events" at bounding box center [707, 31] width 40 height 13
click at [703, 50] on button "Events I've organized" at bounding box center [729, 61] width 119 height 33
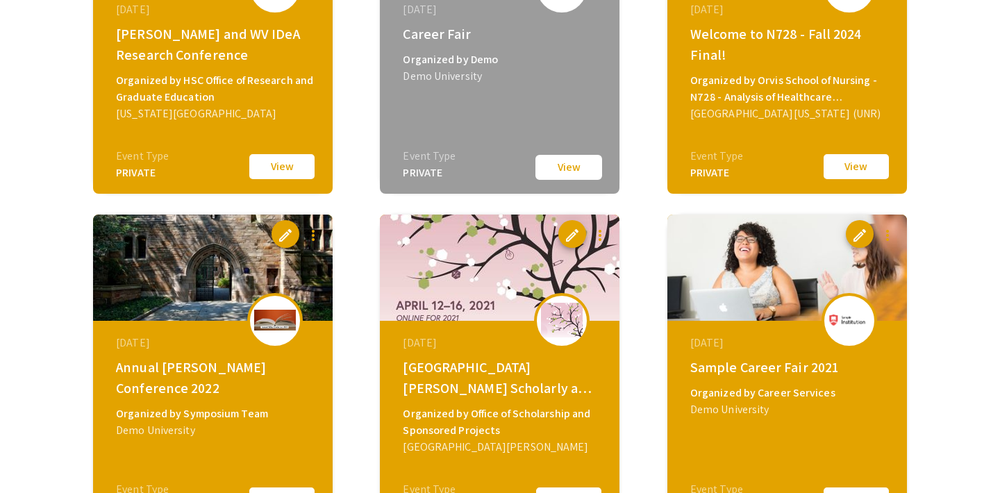
scroll to position [1289, 0]
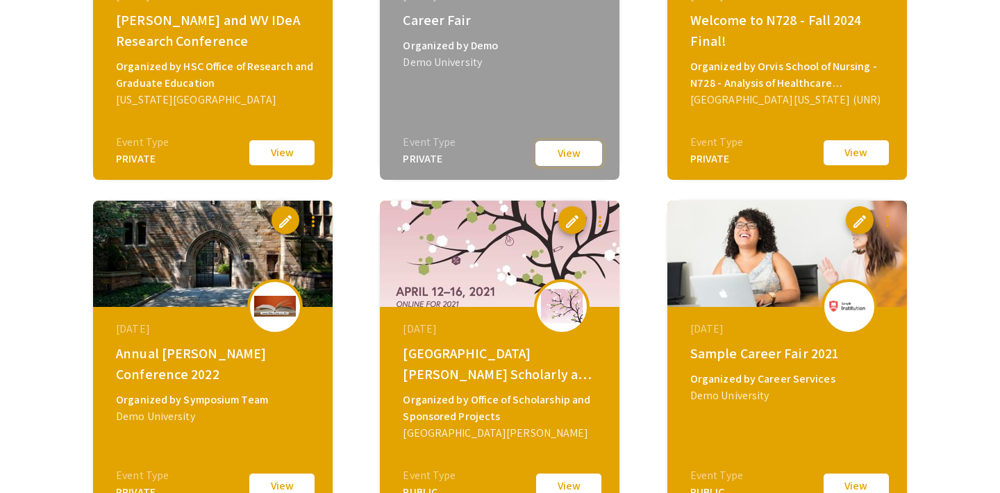
click at [556, 157] on button "View" at bounding box center [568, 154] width 69 height 28
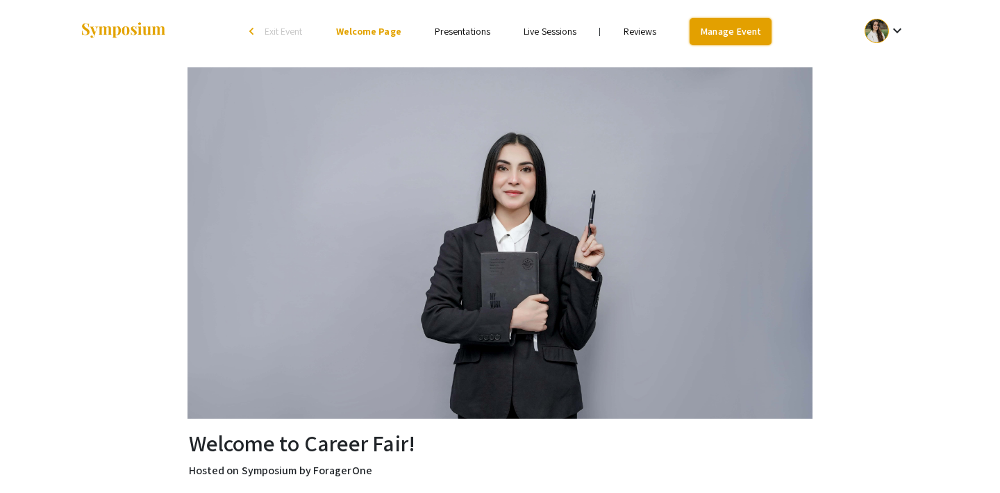
click at [718, 33] on link "Manage Event" at bounding box center [731, 31] width 82 height 27
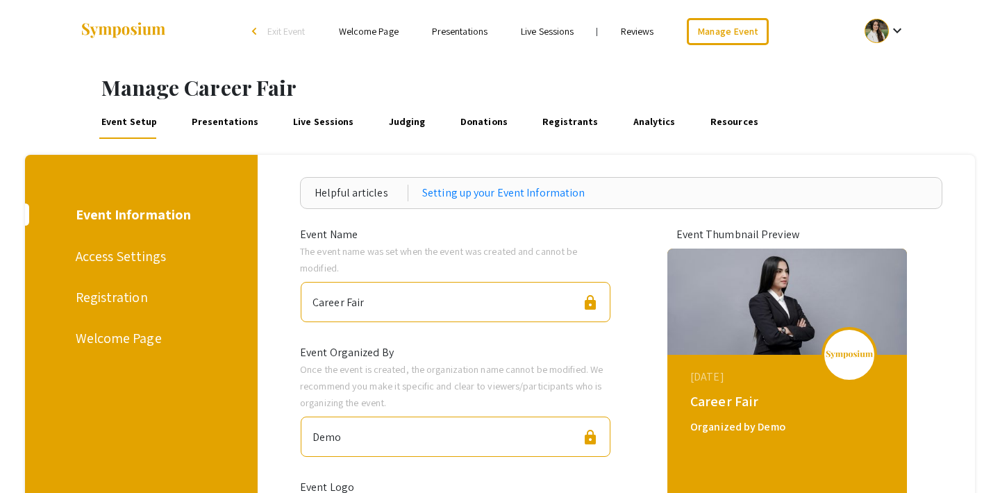
click at [230, 127] on link "Presentations" at bounding box center [226, 122] width 72 height 33
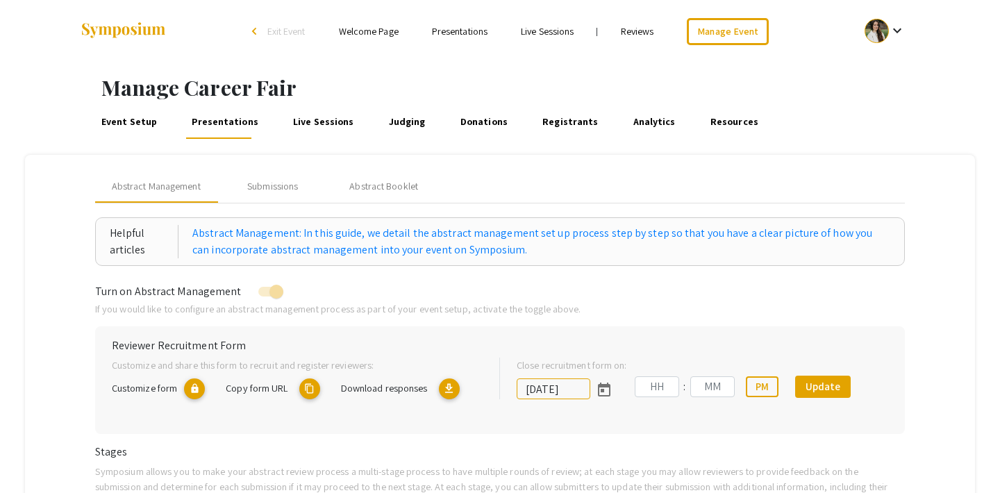
type input "7/30/2025"
type input "11"
type input "08"
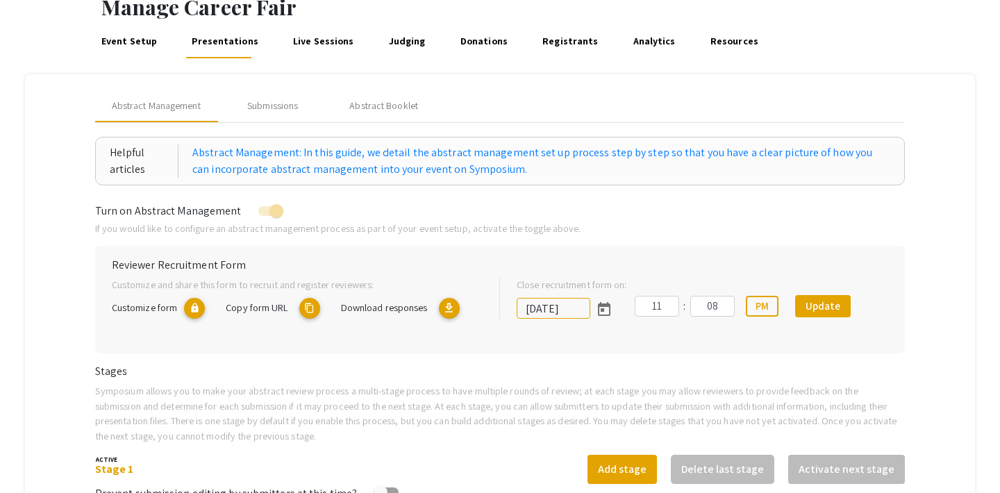
scroll to position [74, 0]
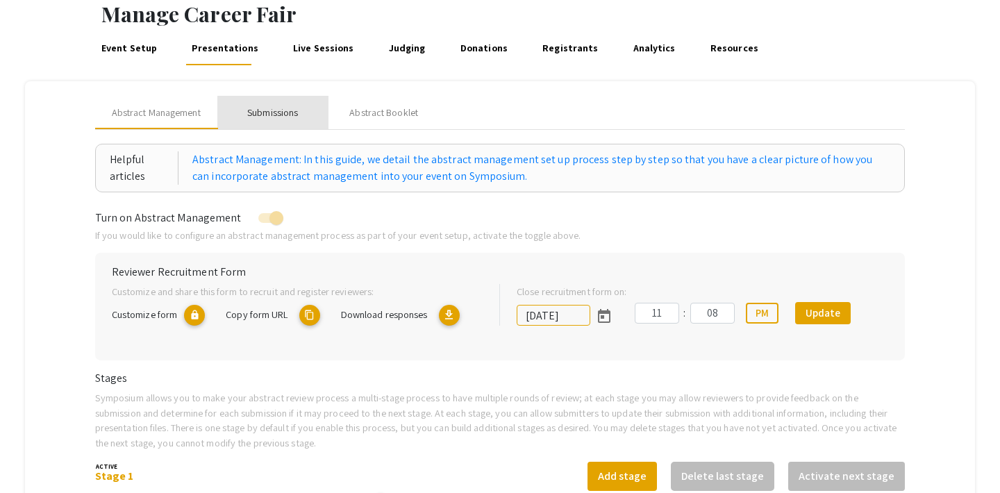
click at [283, 117] on div "Submissions" at bounding box center [272, 113] width 51 height 15
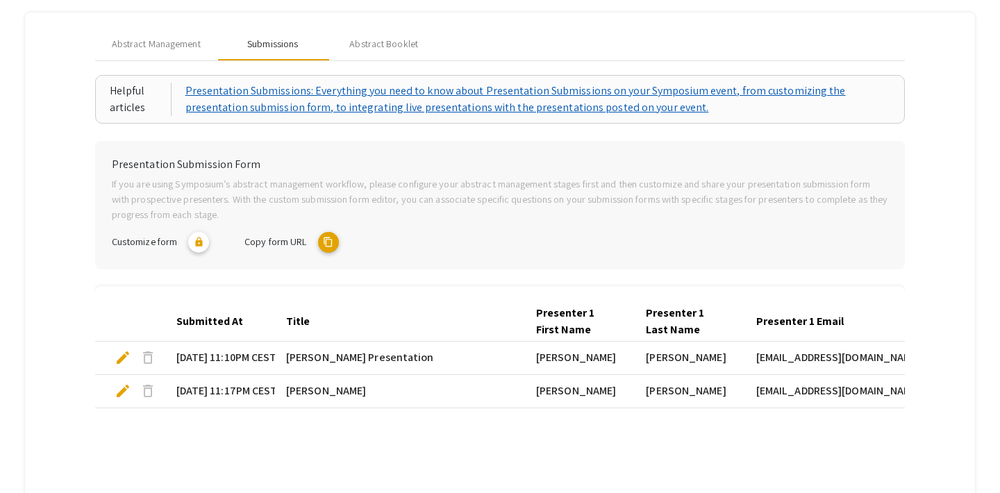
scroll to position [138, 0]
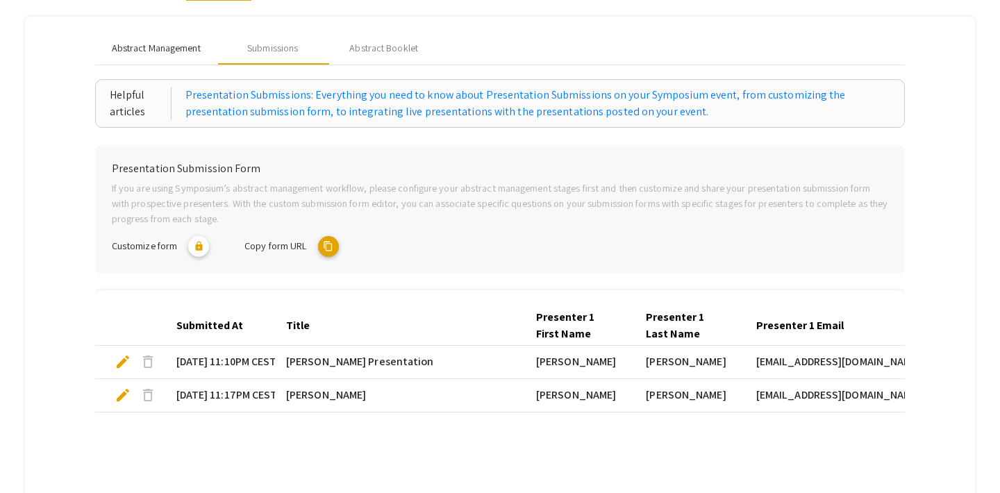
click at [154, 51] on span "Abstract Management" at bounding box center [156, 48] width 89 height 15
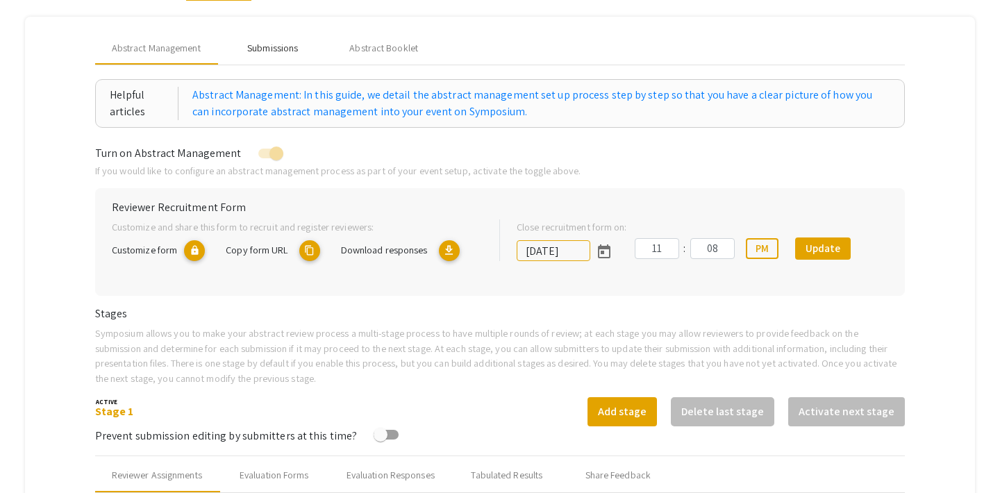
click at [293, 56] on div "Submissions" at bounding box center [272, 47] width 111 height 33
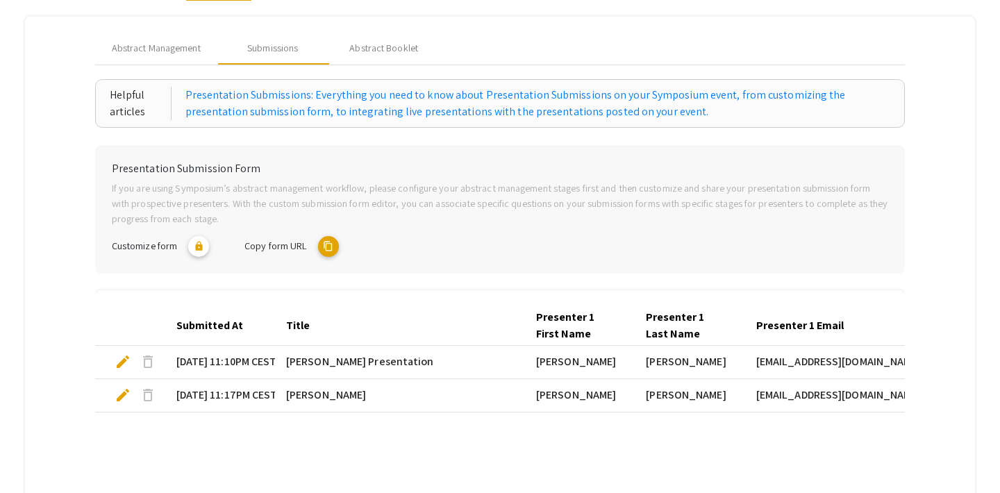
click at [147, 359] on span "delete" at bounding box center [148, 362] width 17 height 17
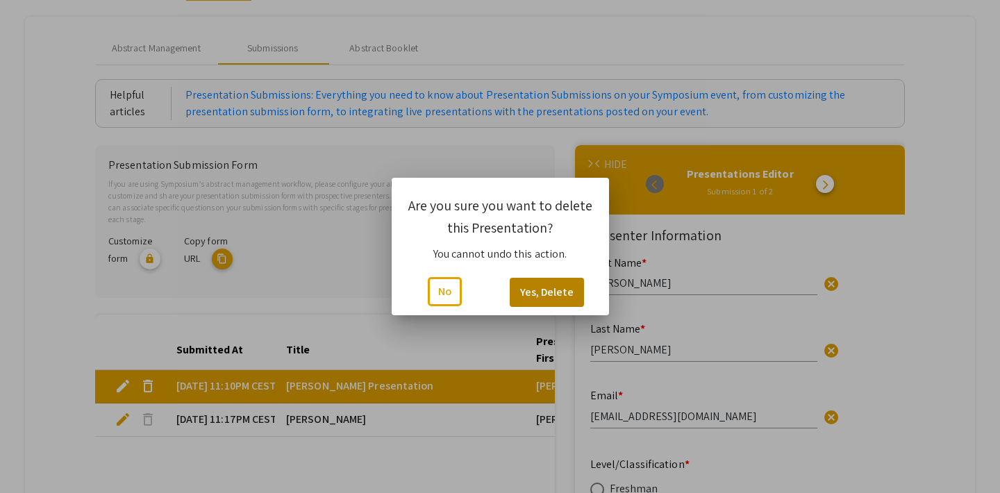
type input "1"
click at [570, 279] on button "Yes, Delete" at bounding box center [547, 292] width 74 height 29
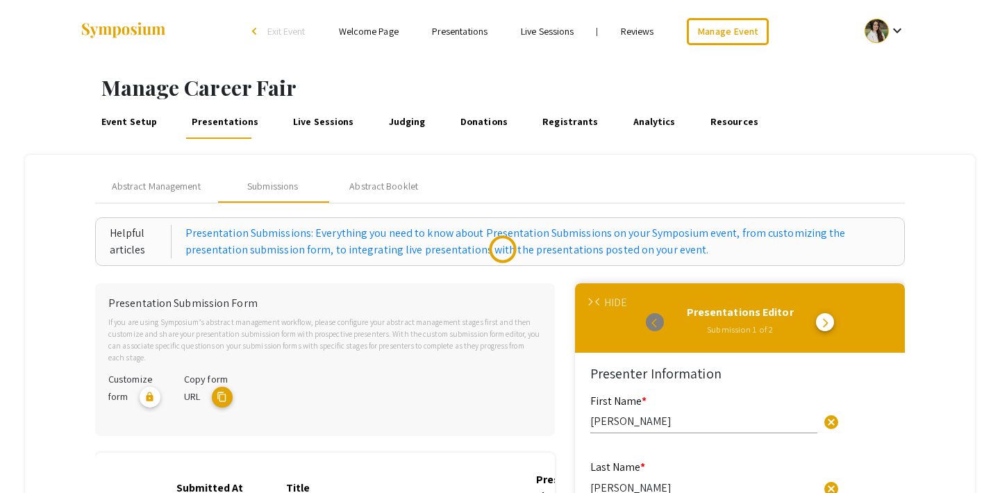
scroll to position [3, 0]
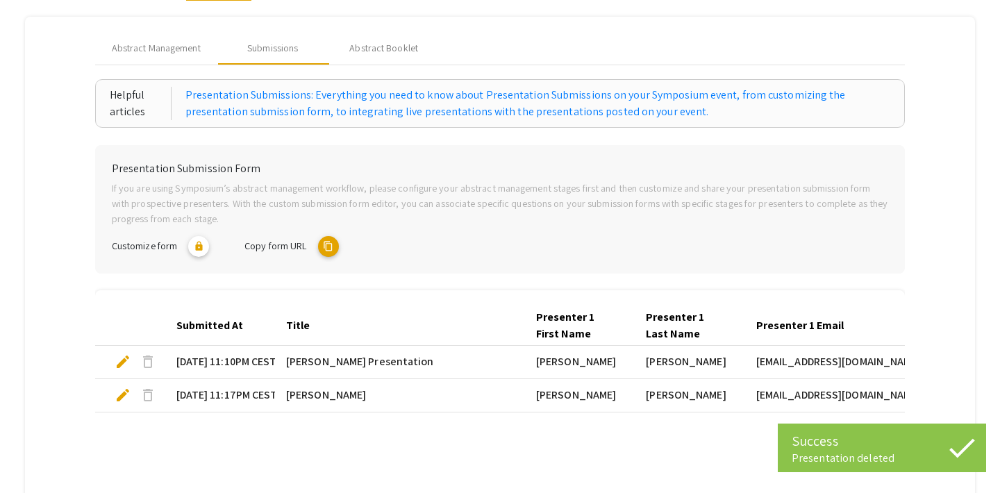
click at [150, 391] on span "delete" at bounding box center [148, 395] width 17 height 17
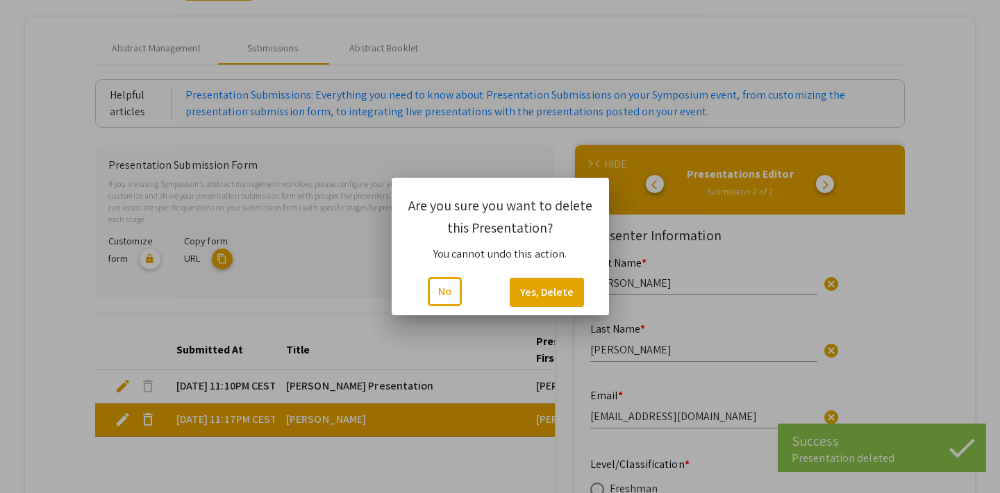
scroll to position [0, 0]
type input "1"
click at [563, 290] on button "Yes, Delete" at bounding box center [547, 292] width 74 height 29
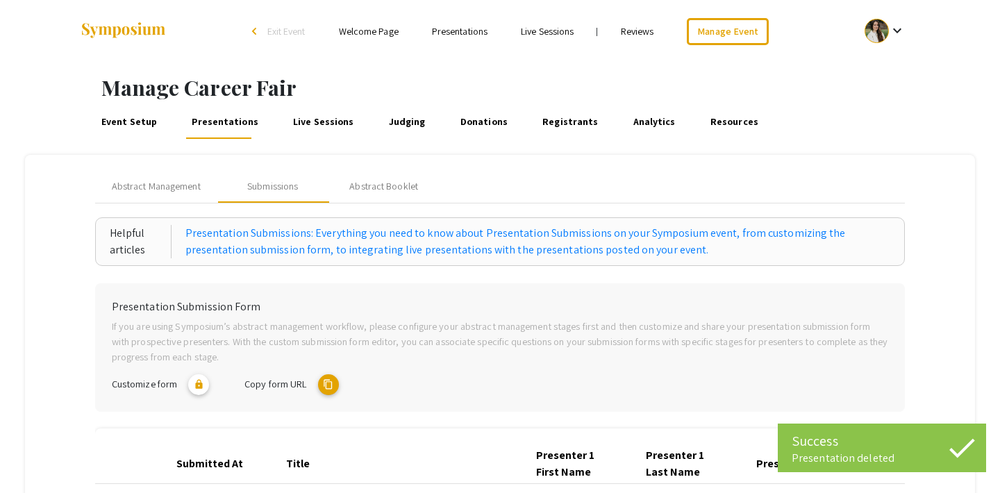
click at [132, 126] on link "Event Setup" at bounding box center [129, 122] width 60 height 33
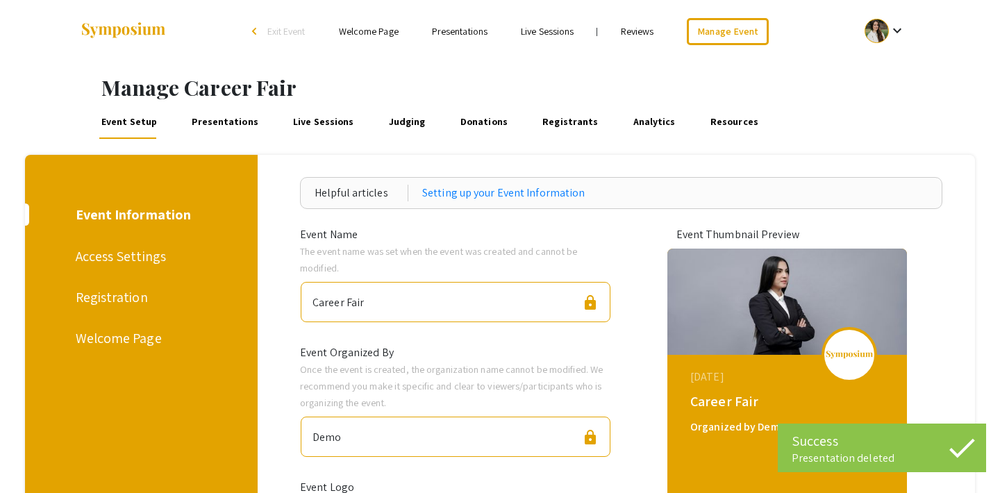
click at [199, 122] on link "Presentations" at bounding box center [226, 122] width 72 height 33
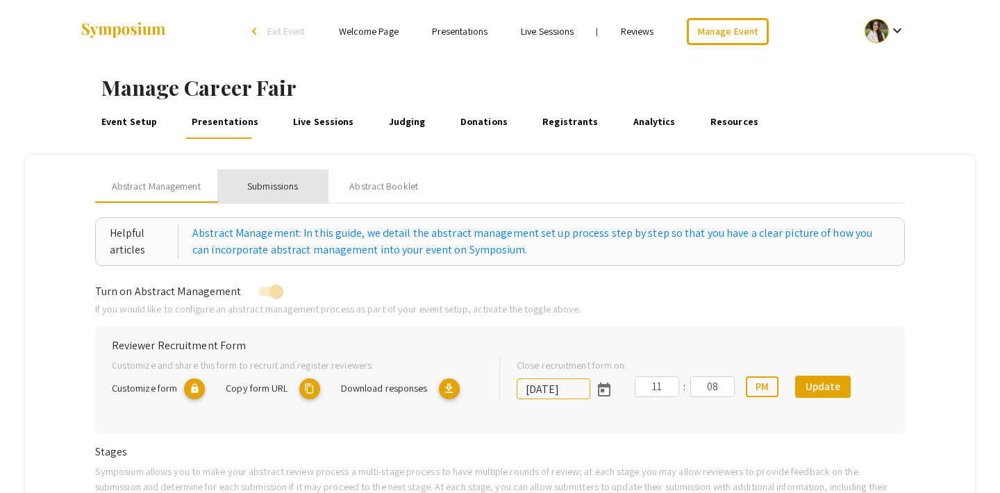
click at [265, 187] on div "Submissions" at bounding box center [272, 186] width 51 height 15
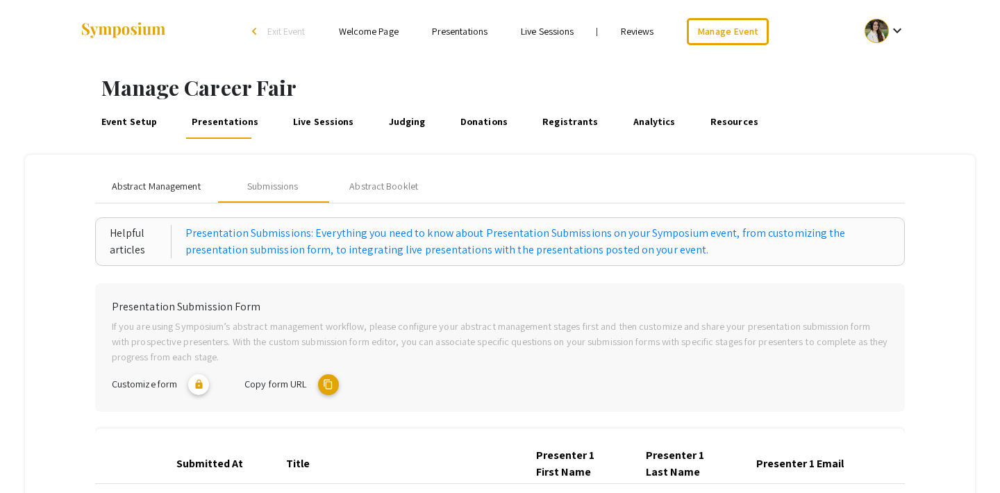
click at [133, 193] on div "Abstract Management" at bounding box center [156, 186] width 122 height 33
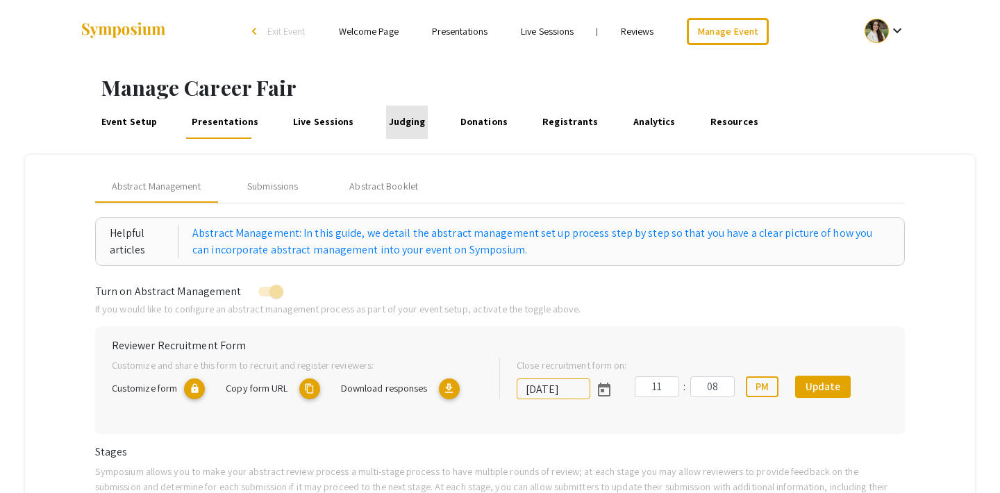
click at [394, 123] on link "Judging" at bounding box center [407, 122] width 42 height 33
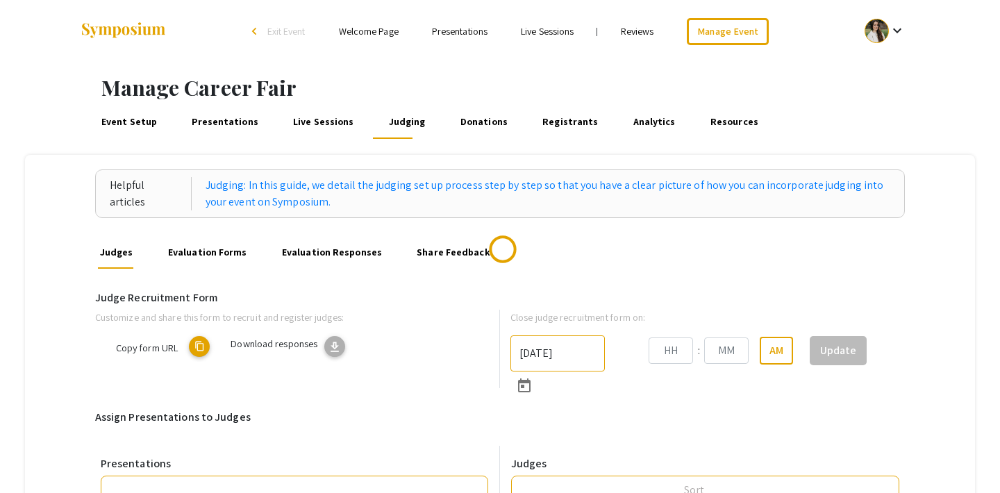
type input "7/30/2025"
type input "11"
type input "08"
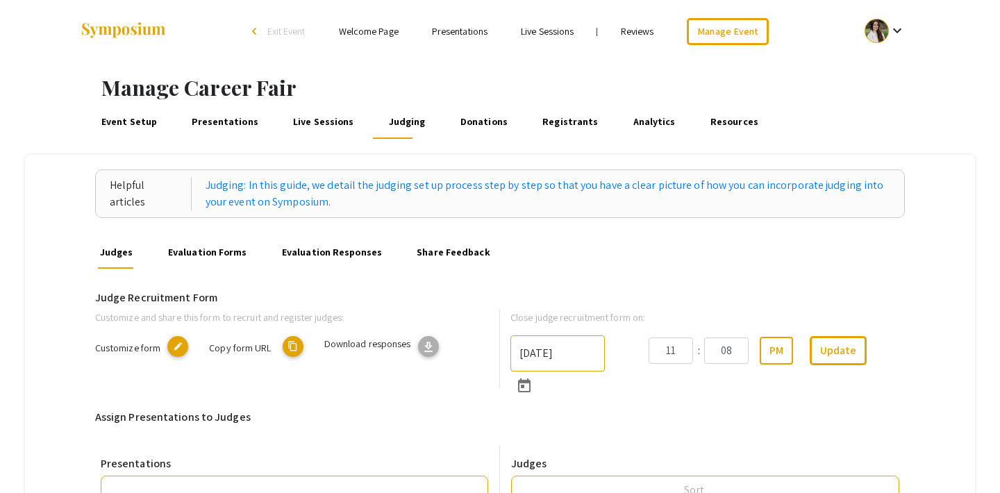
click at [458, 122] on link "Donations" at bounding box center [484, 122] width 52 height 33
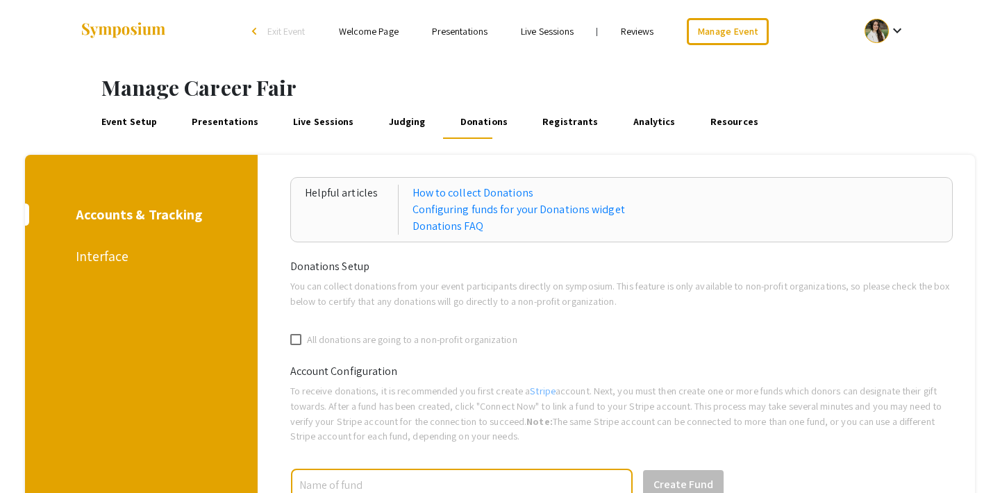
click at [558, 131] on link "Registrants" at bounding box center [571, 122] width 60 height 33
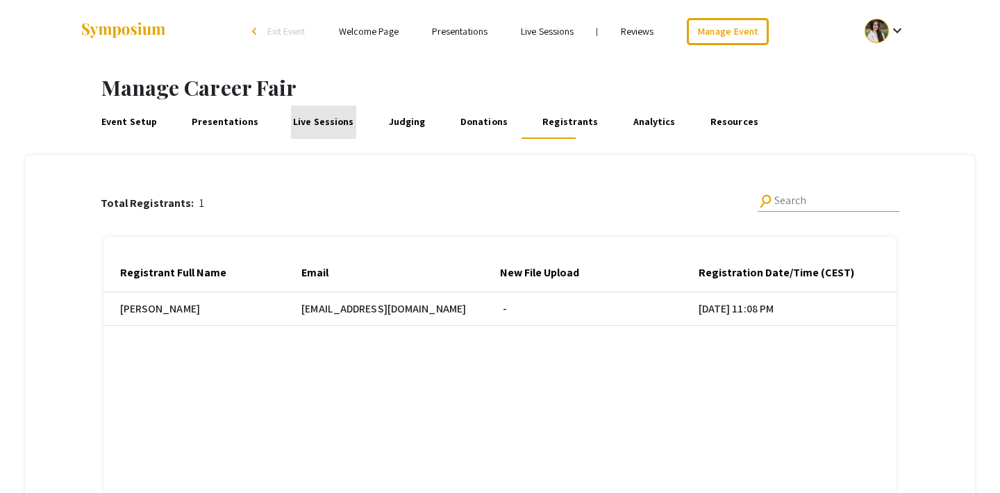
click at [320, 120] on link "Live Sessions" at bounding box center [324, 122] width 66 height 33
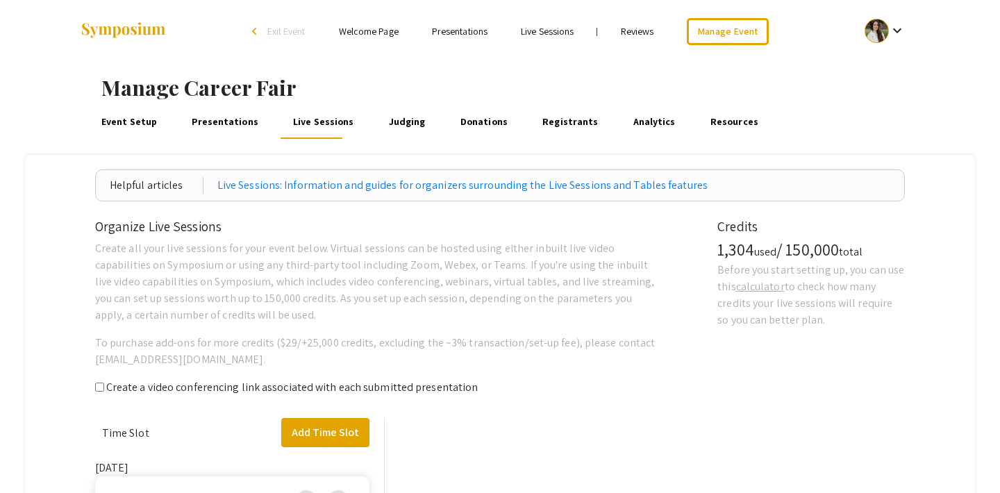
scroll to position [58, 0]
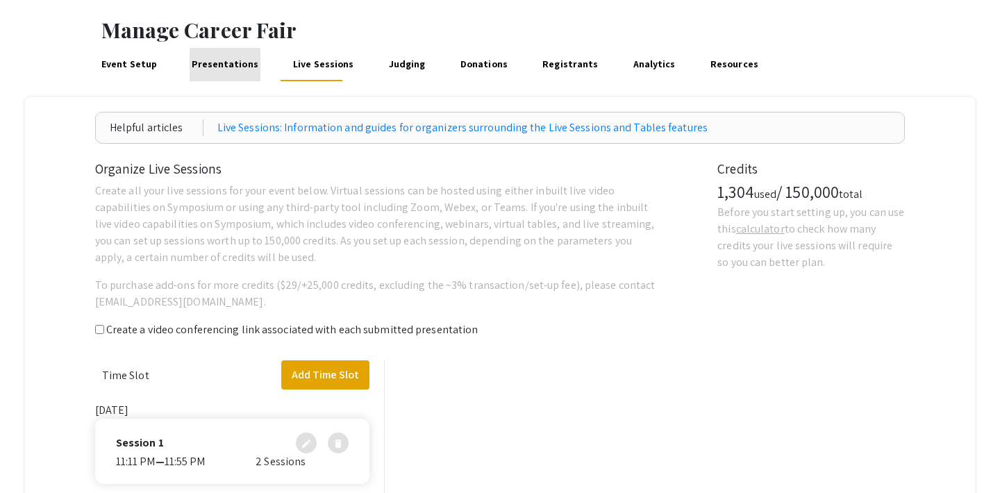
click at [226, 60] on link "Presentations" at bounding box center [226, 64] width 72 height 33
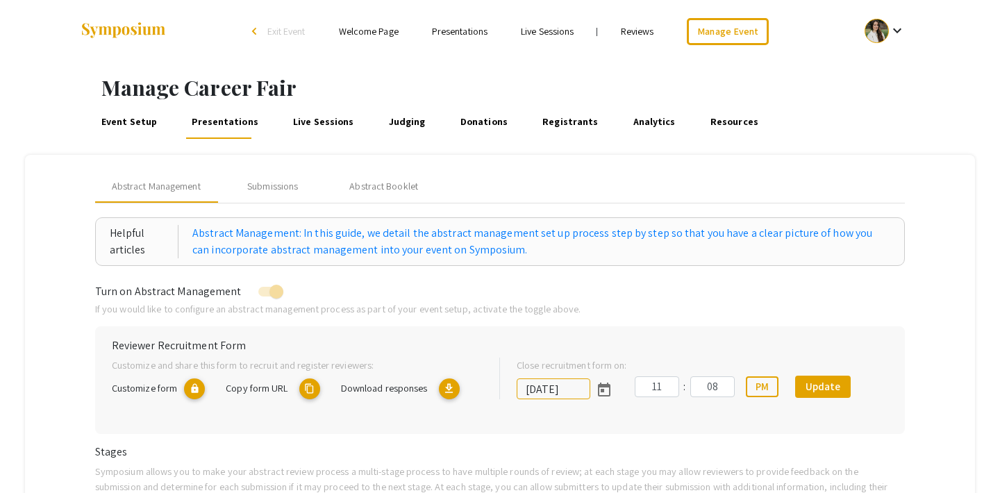
click at [277, 30] on span "Exit Event" at bounding box center [286, 31] width 38 height 13
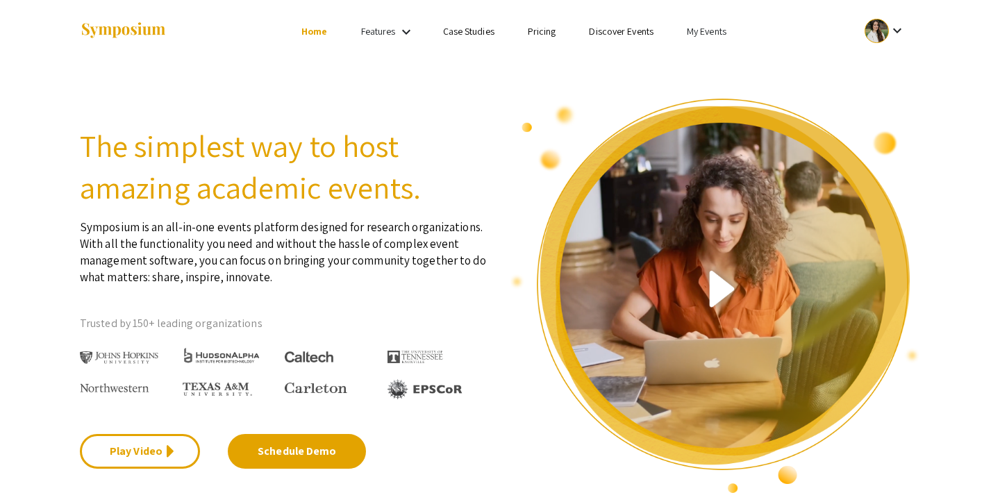
click at [707, 37] on link "My Events" at bounding box center [707, 31] width 40 height 13
click at [710, 55] on button "Events I've organized" at bounding box center [729, 61] width 119 height 33
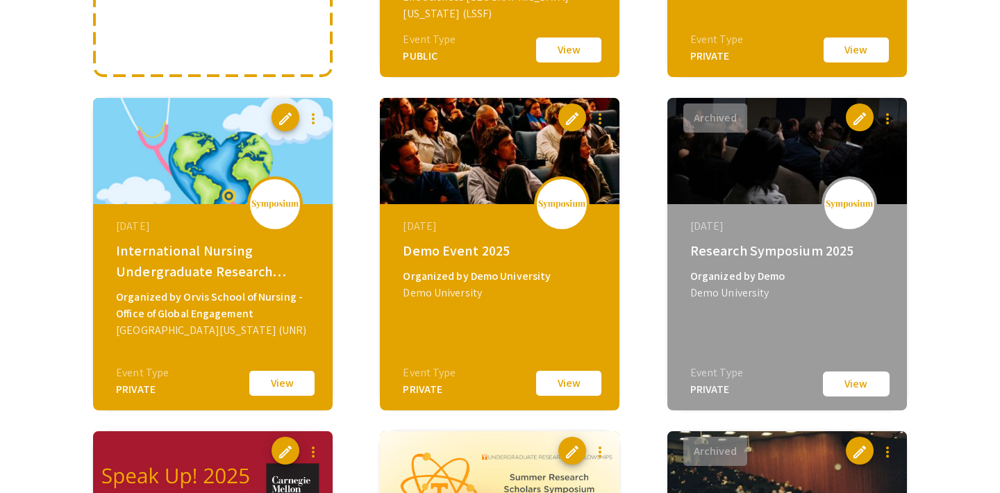
scroll to position [440, 0]
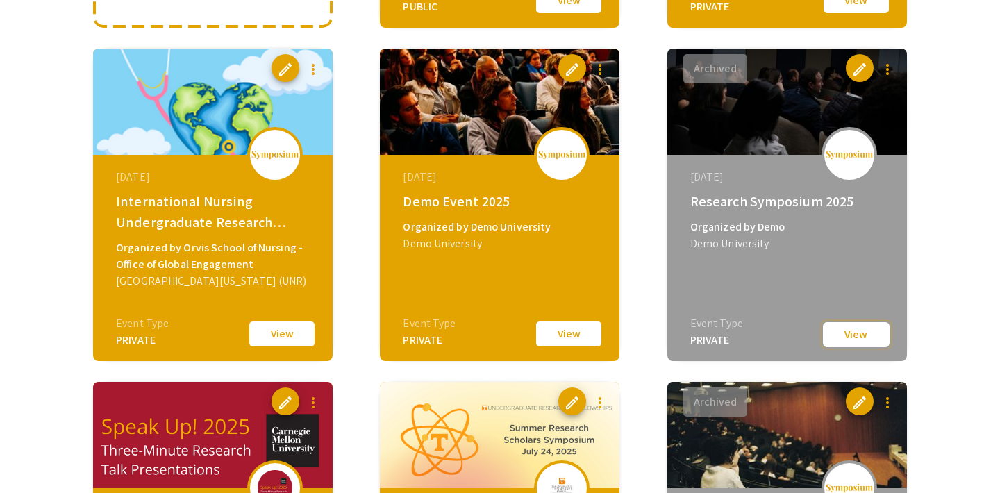
click at [842, 333] on button "View" at bounding box center [856, 335] width 69 height 28
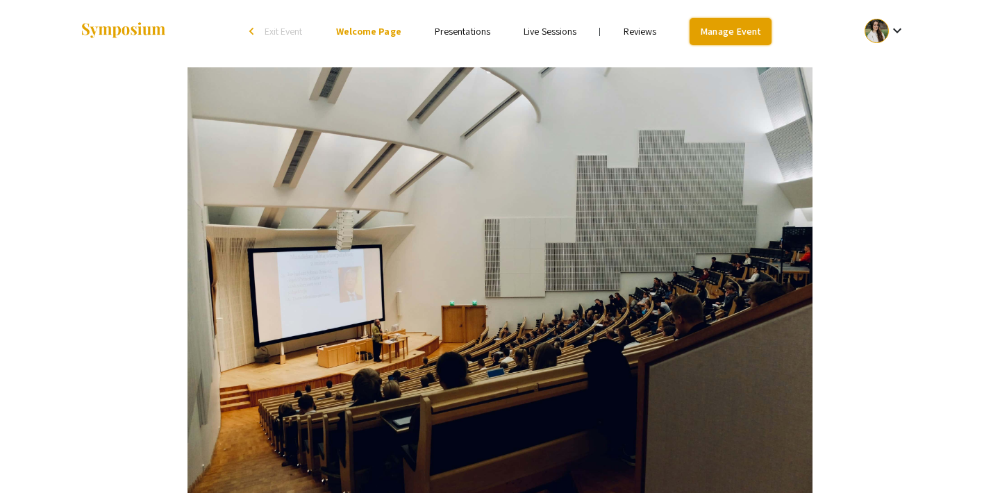
click at [713, 30] on link "Manage Event" at bounding box center [731, 31] width 82 height 27
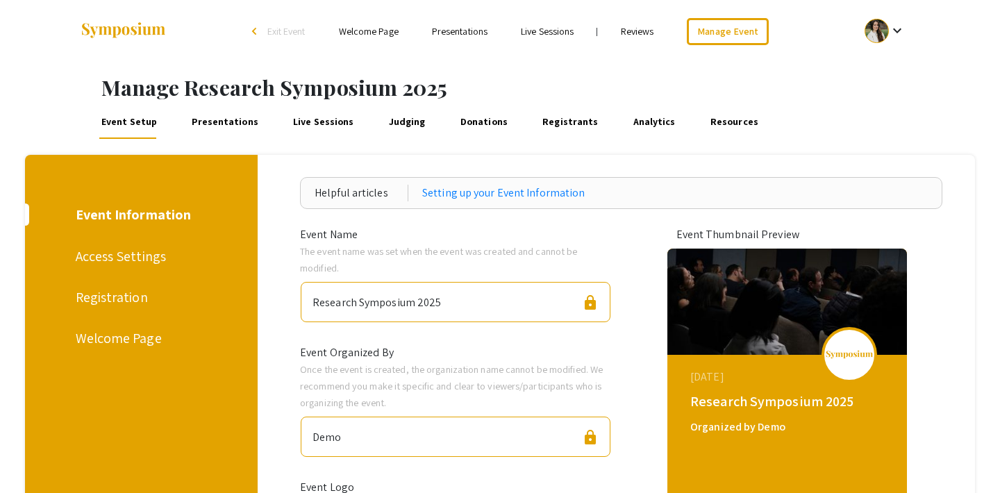
click at [225, 117] on link "Presentations" at bounding box center [226, 122] width 72 height 33
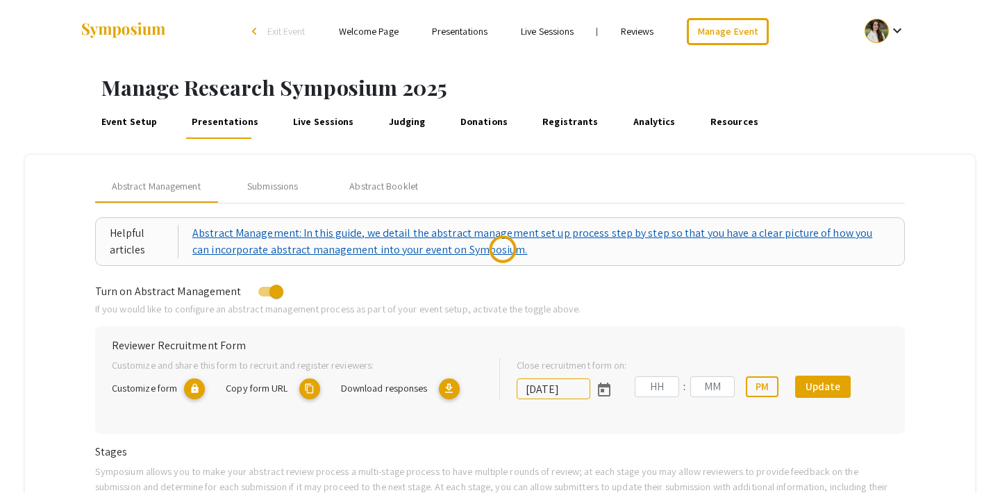
type input "7/30/2025"
type input "09"
type input "07"
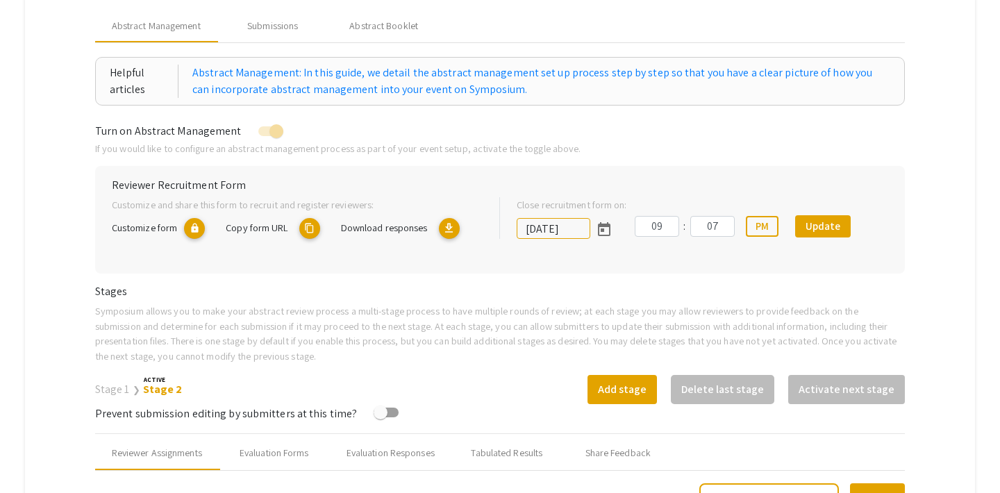
scroll to position [79, 0]
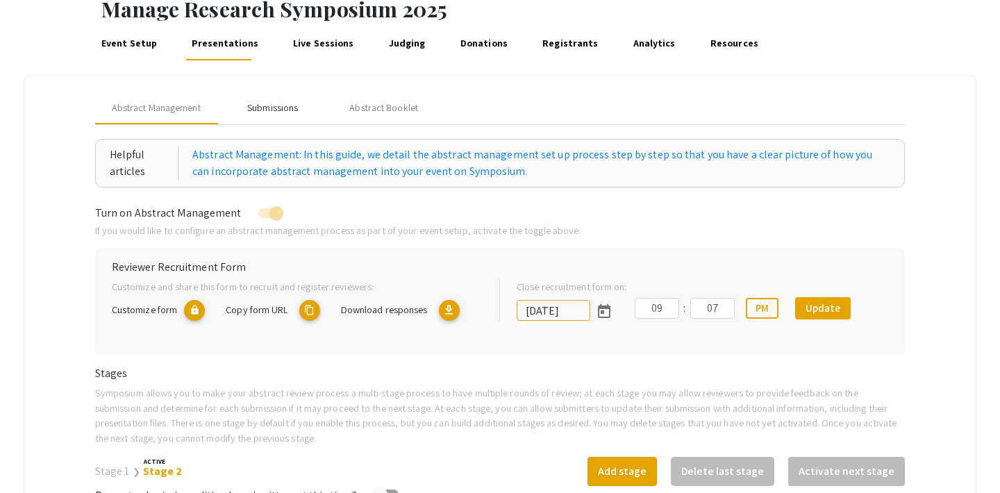
click at [286, 112] on div "Submissions" at bounding box center [272, 108] width 51 height 15
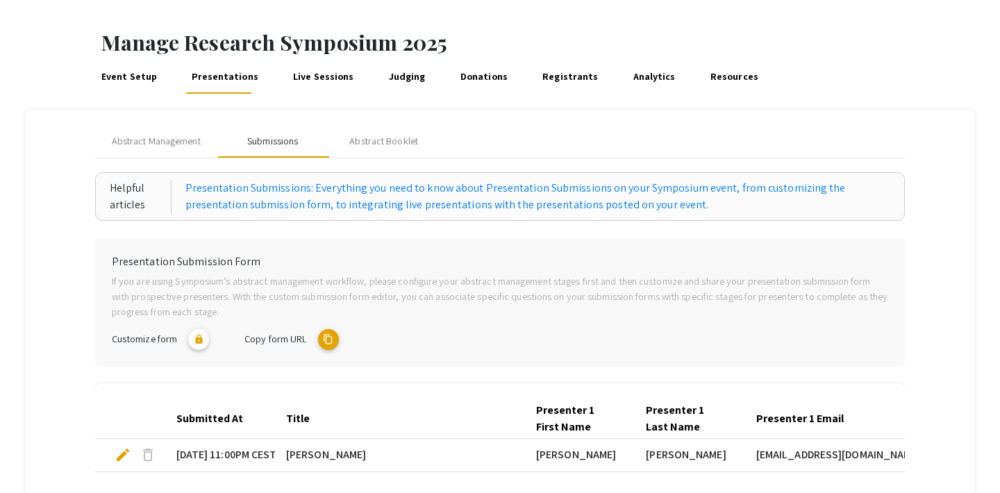
scroll to position [0, 0]
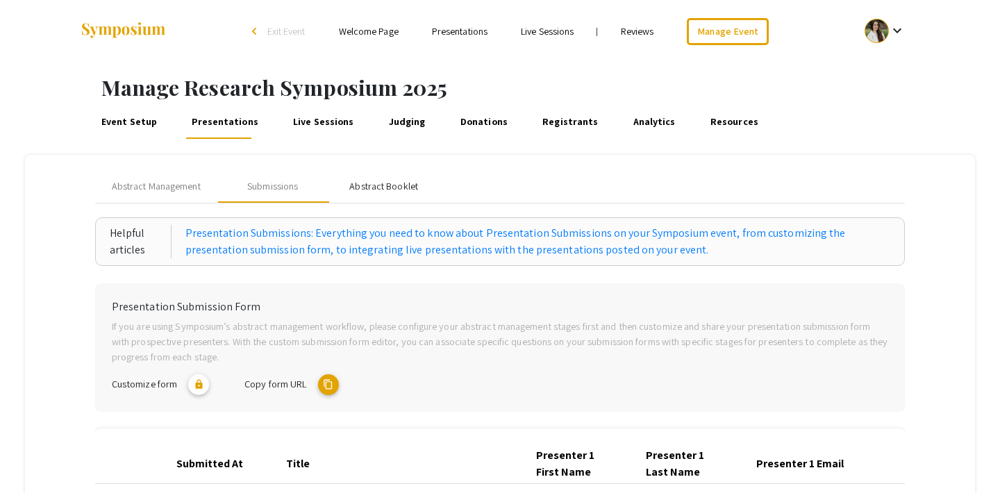
click at [381, 188] on div "Abstract Booklet" at bounding box center [383, 186] width 69 height 15
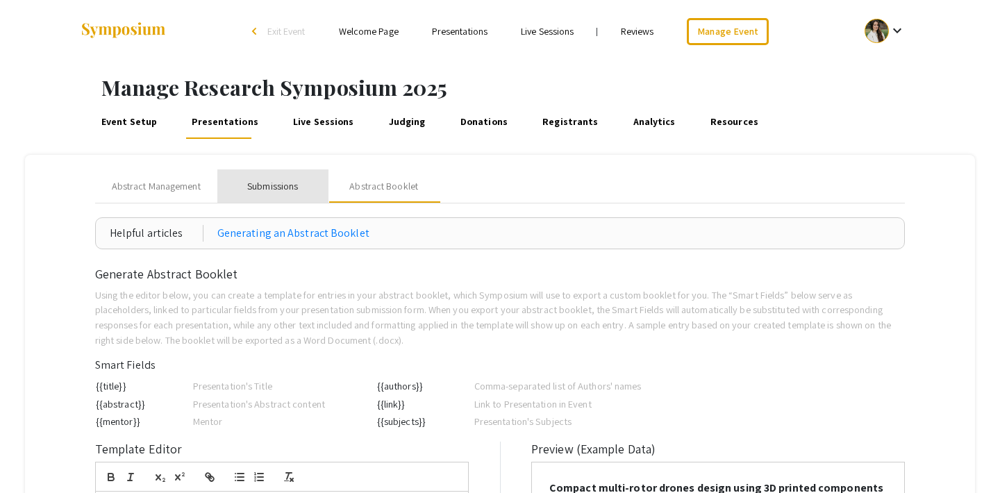
click at [287, 179] on div "Submissions" at bounding box center [272, 186] width 51 height 15
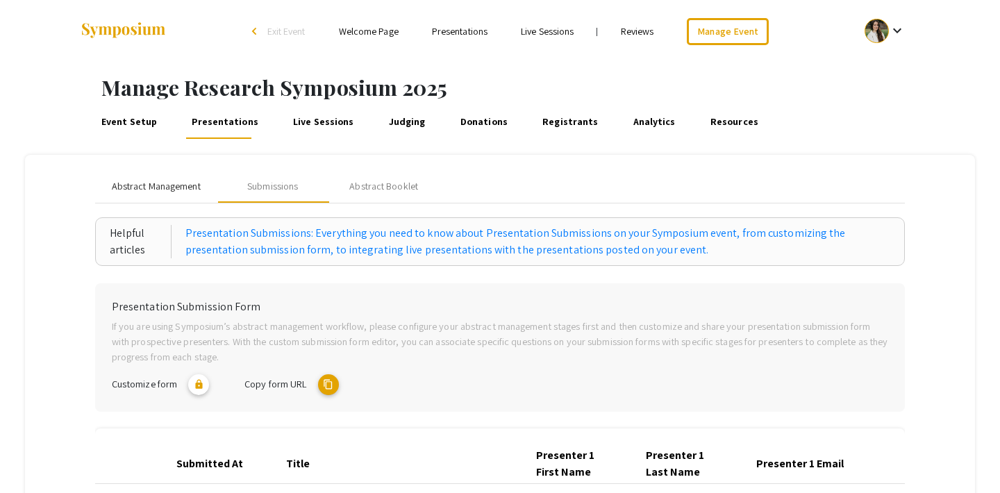
click at [160, 184] on span "Abstract Management" at bounding box center [156, 186] width 89 height 15
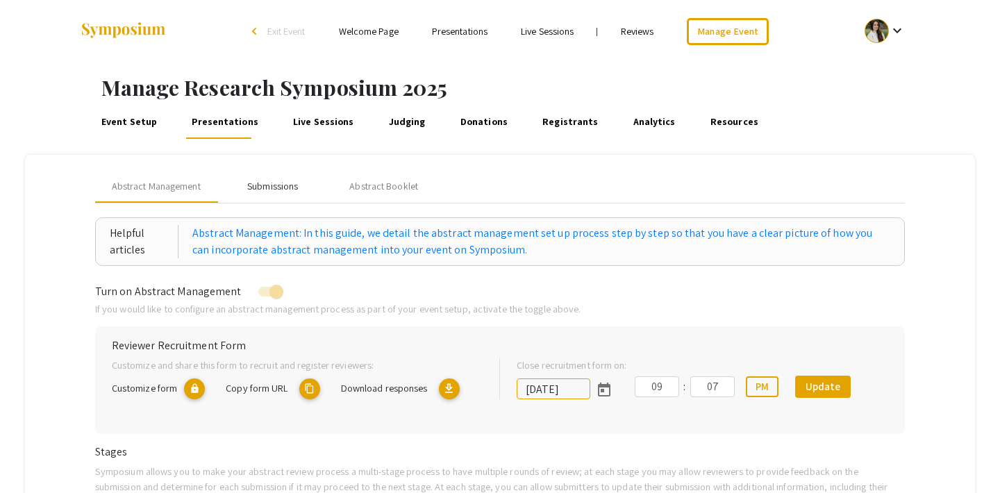
click at [261, 189] on div "Submissions" at bounding box center [272, 186] width 51 height 15
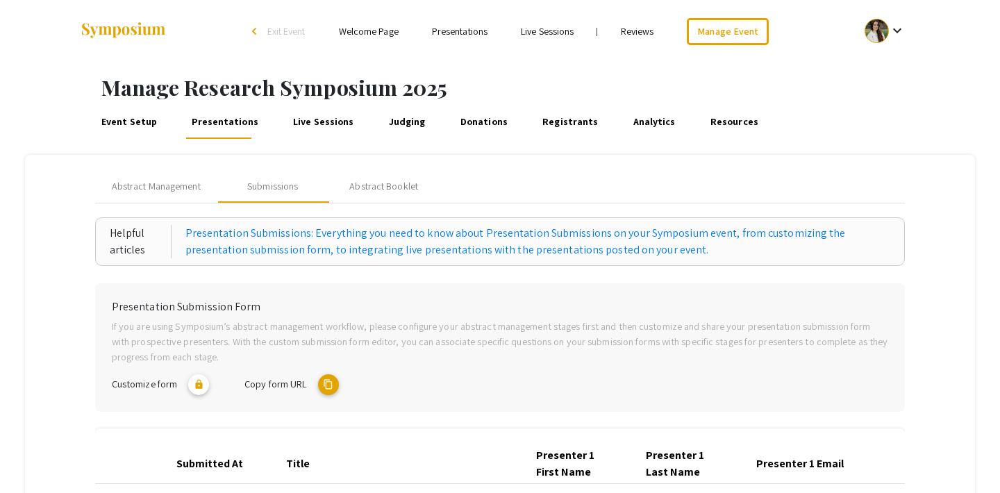
click at [278, 37] on span "Exit Event" at bounding box center [286, 31] width 38 height 13
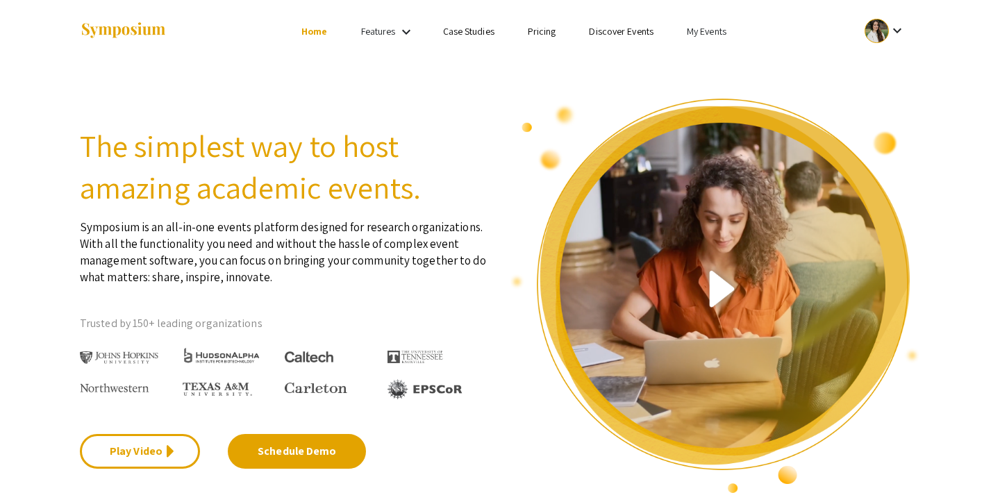
click at [699, 38] on li "My Events" at bounding box center [706, 31] width 73 height 17
click at [693, 51] on button "Events I've organized" at bounding box center [729, 61] width 119 height 33
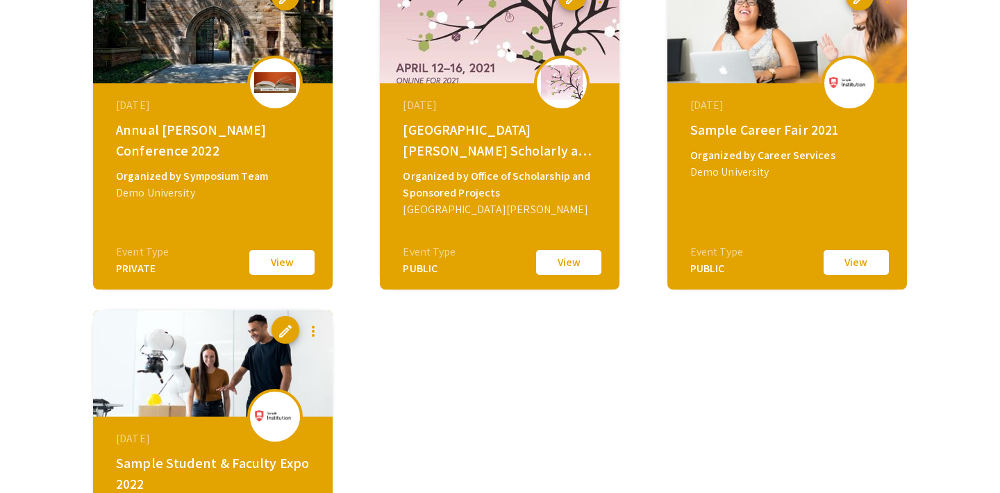
scroll to position [1520, 0]
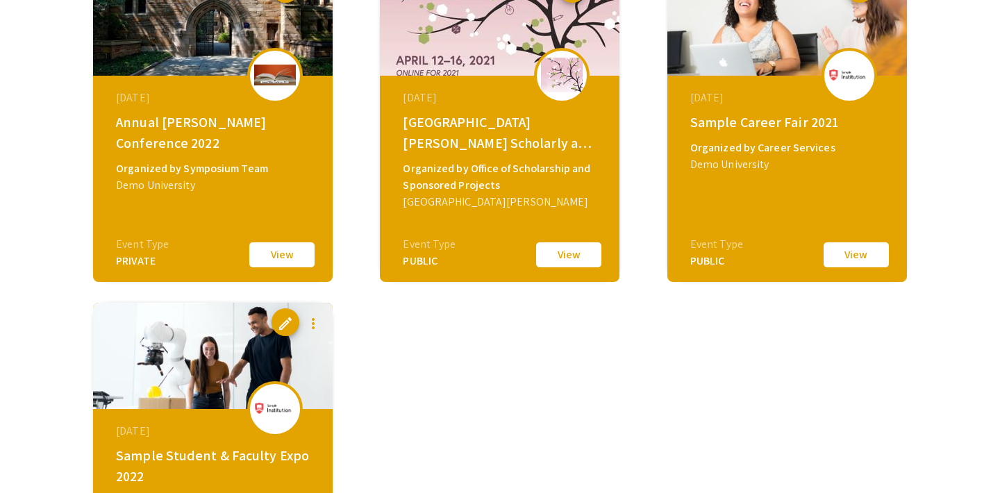
click at [842, 252] on button "View" at bounding box center [856, 254] width 69 height 29
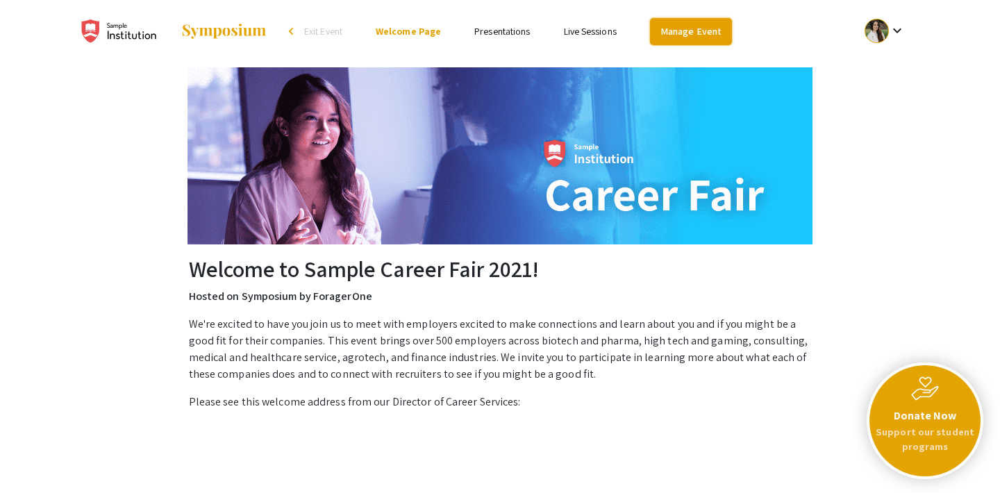
click at [668, 27] on link "Manage Event" at bounding box center [691, 31] width 82 height 27
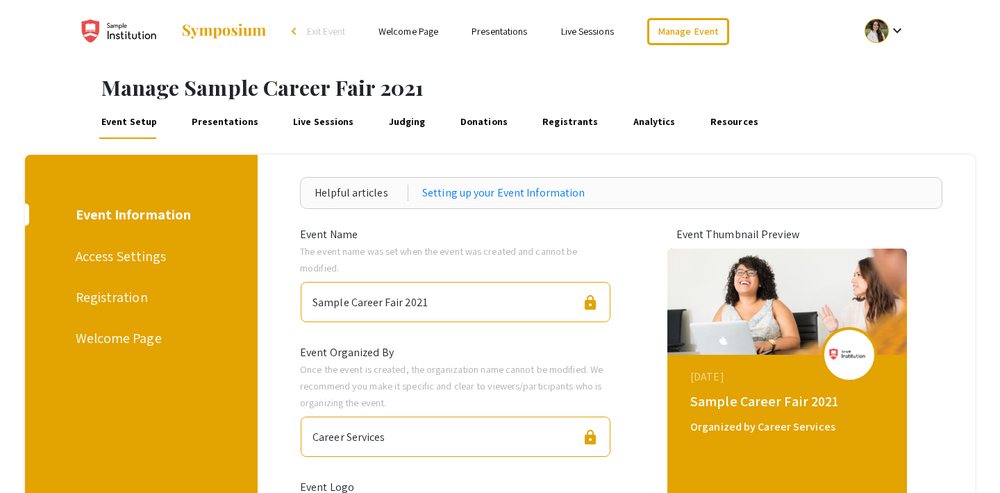
click at [212, 124] on link "Presentations" at bounding box center [226, 122] width 72 height 33
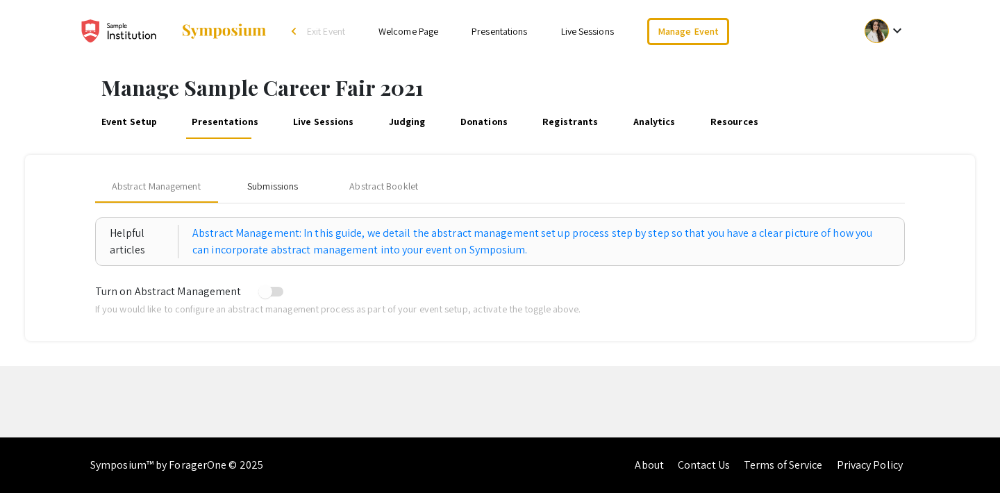
click at [276, 185] on div "Submissions" at bounding box center [272, 186] width 51 height 15
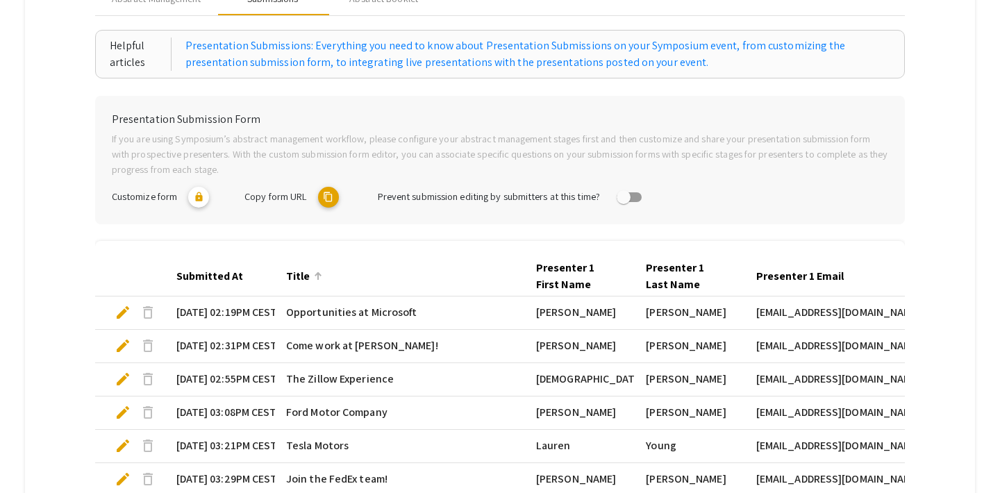
scroll to position [190, 0]
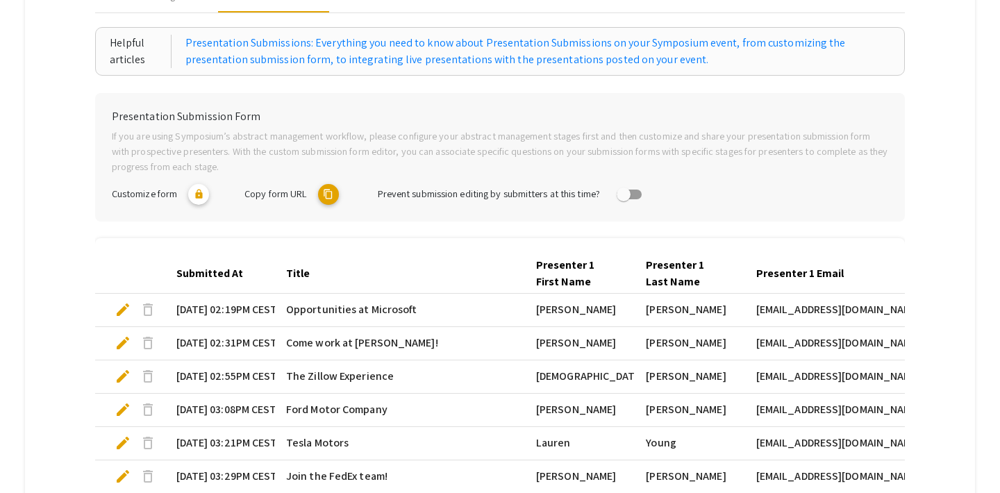
click at [322, 190] on mat-icon "content_copy" at bounding box center [328, 194] width 21 height 21
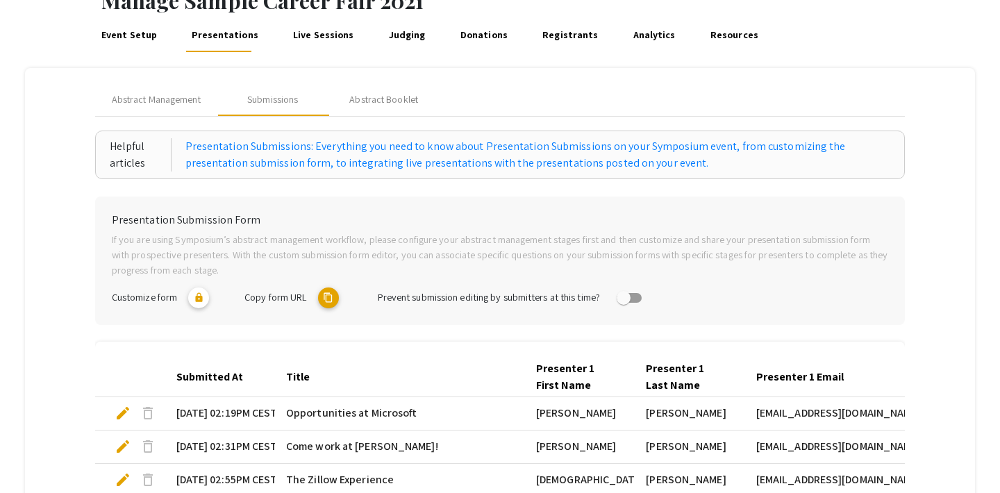
scroll to position [0, 0]
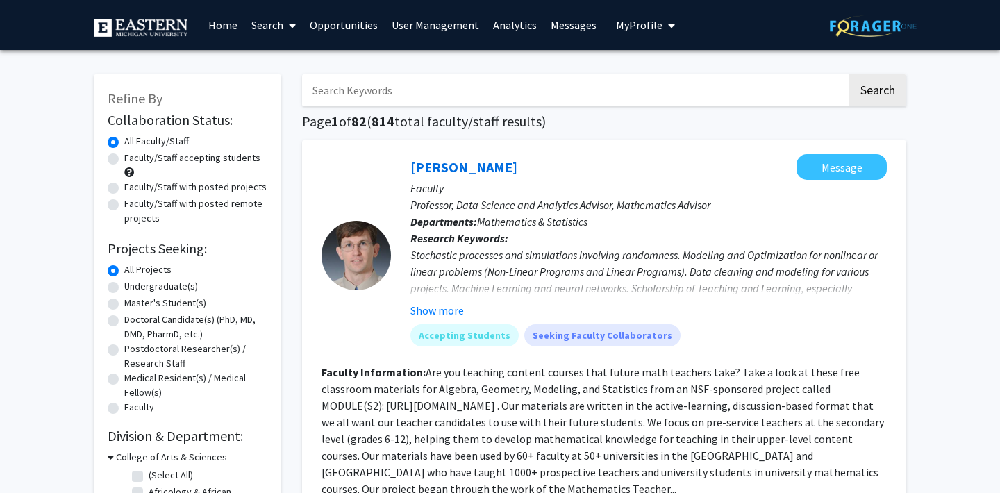
click at [503, 32] on link "Analytics" at bounding box center [515, 25] width 58 height 49
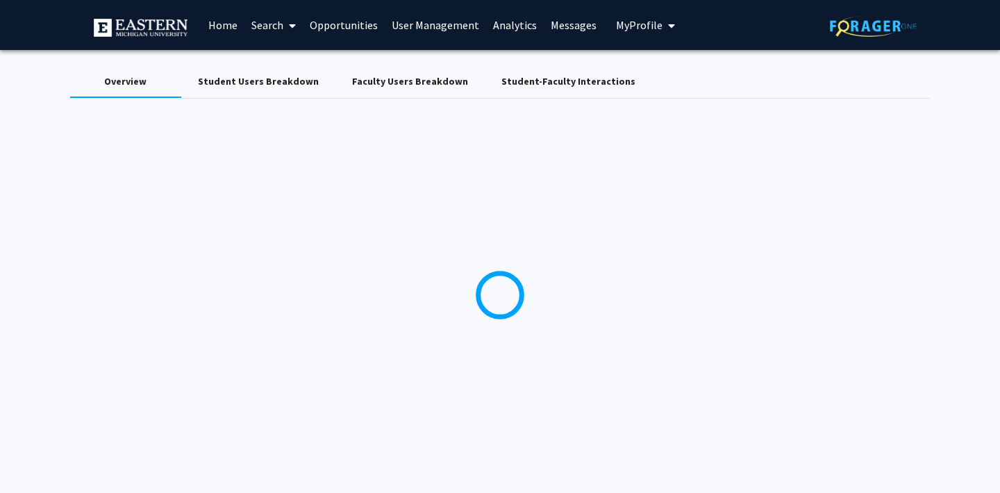
click at [566, 24] on link "Messages" at bounding box center [574, 25] width 60 height 49
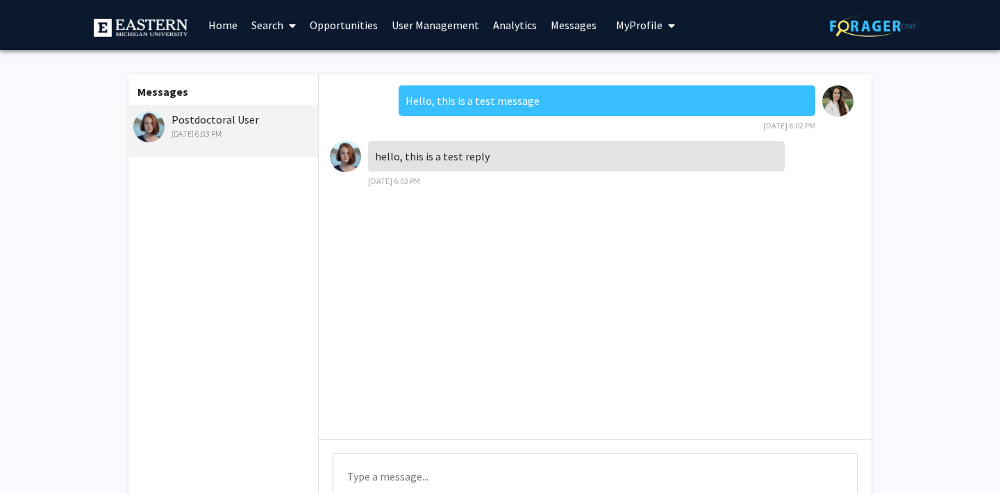
click at [500, 26] on link "Analytics" at bounding box center [515, 25] width 58 height 49
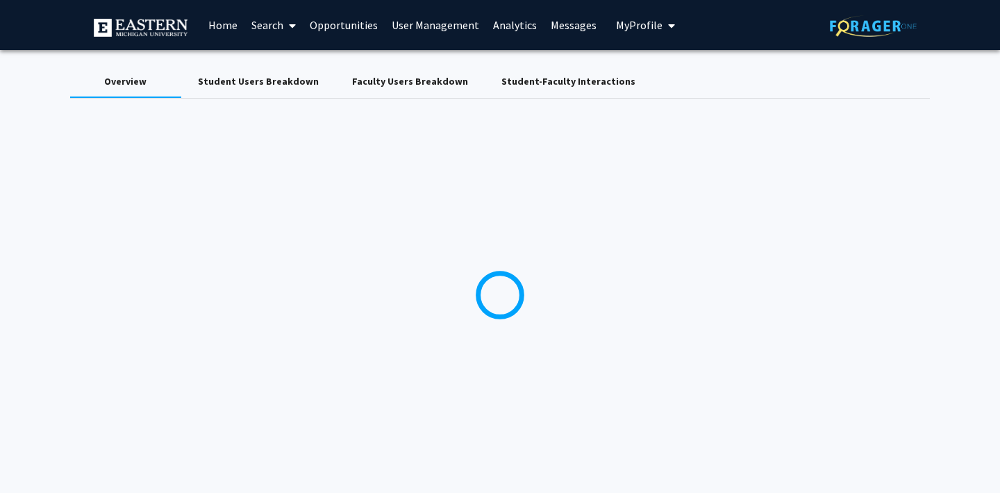
click at [422, 22] on link "User Management" at bounding box center [435, 25] width 101 height 49
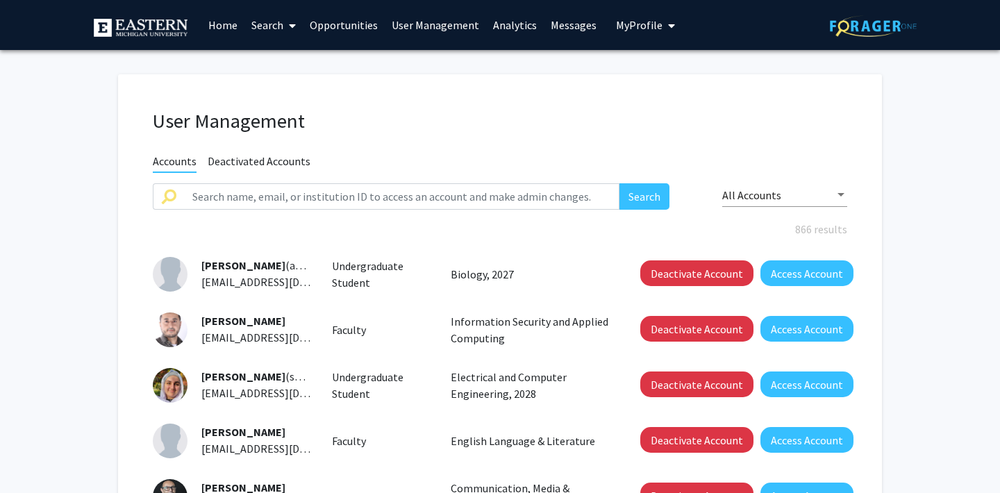
click at [331, 28] on link "Opportunities" at bounding box center [344, 25] width 82 height 49
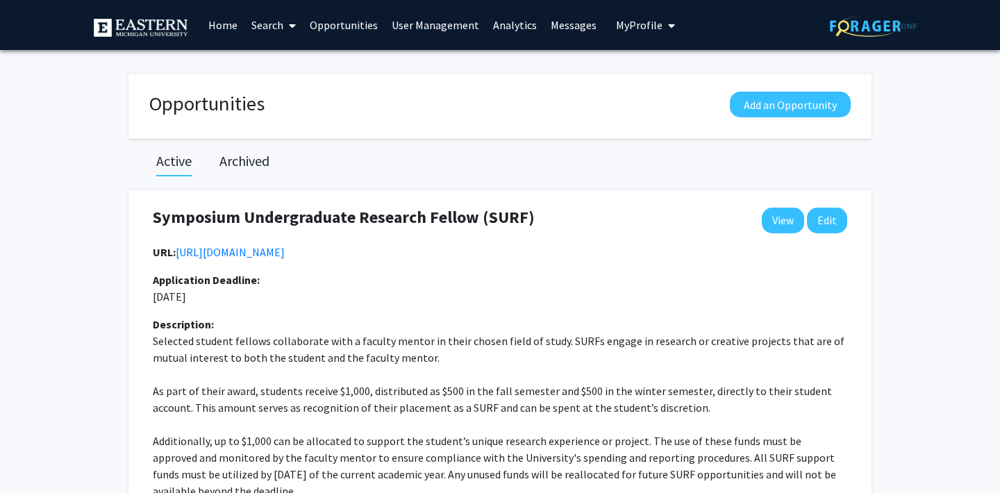
click at [503, 27] on link "Analytics" at bounding box center [515, 25] width 58 height 49
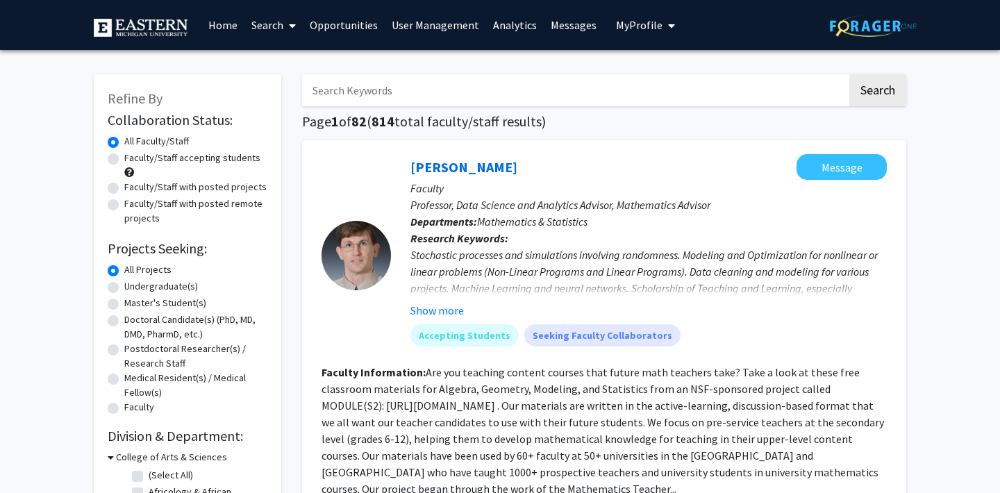
click at [516, 26] on link "Analytics" at bounding box center [515, 25] width 58 height 49
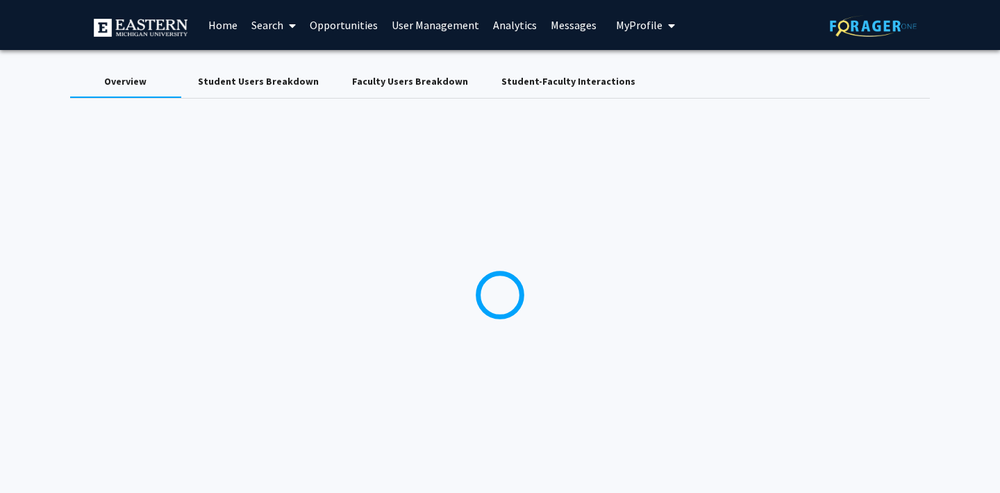
click at [616, 27] on span "My Profile" at bounding box center [639, 25] width 47 height 14
click at [629, 24] on span "My Profile" at bounding box center [639, 25] width 47 height 14
